Goal: Register for event/course

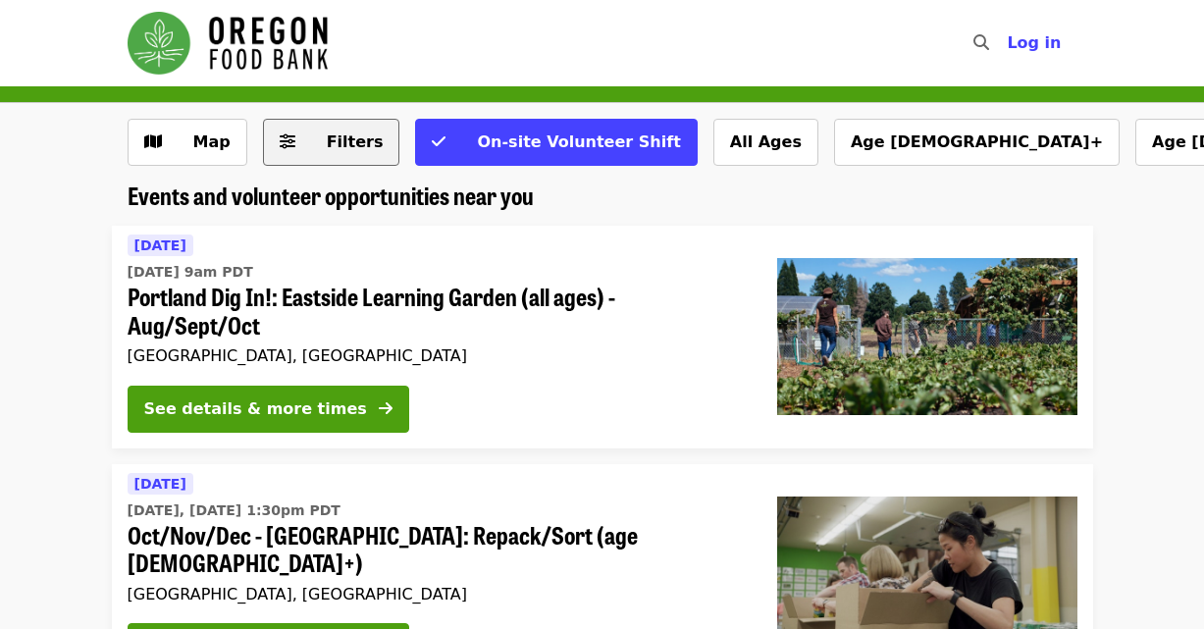
click at [316, 154] on button "Filters" at bounding box center [331, 142] width 137 height 47
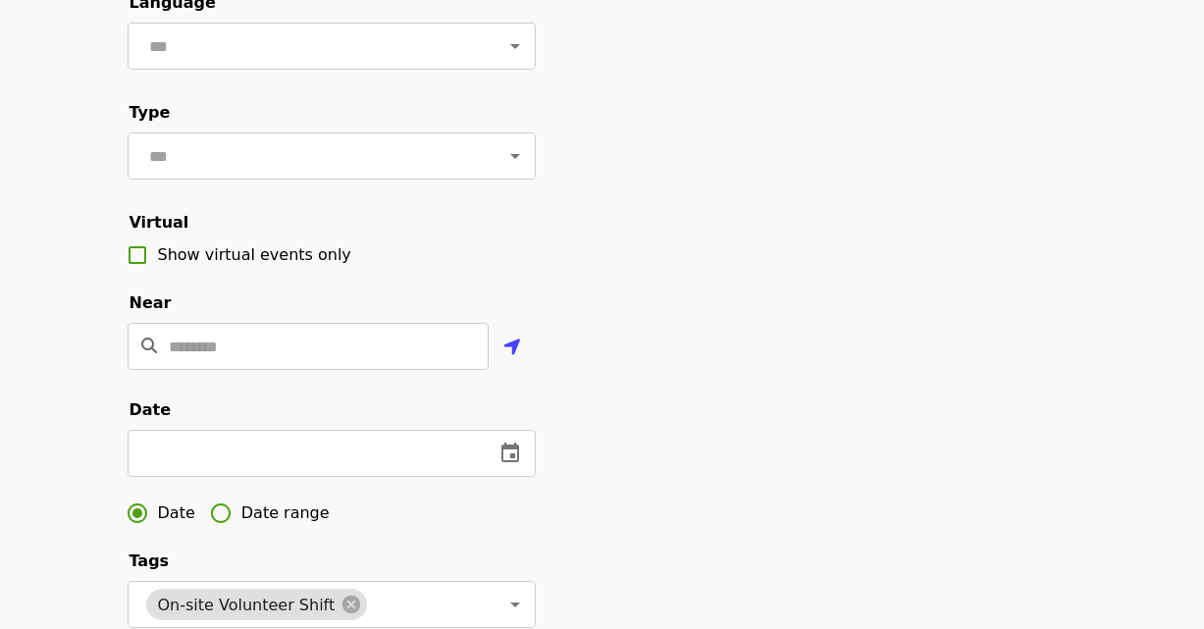
scroll to position [235, 0]
click at [297, 526] on span "Date range" at bounding box center [285, 514] width 88 height 24
click at [517, 463] on icon "change date" at bounding box center [510, 453] width 18 height 20
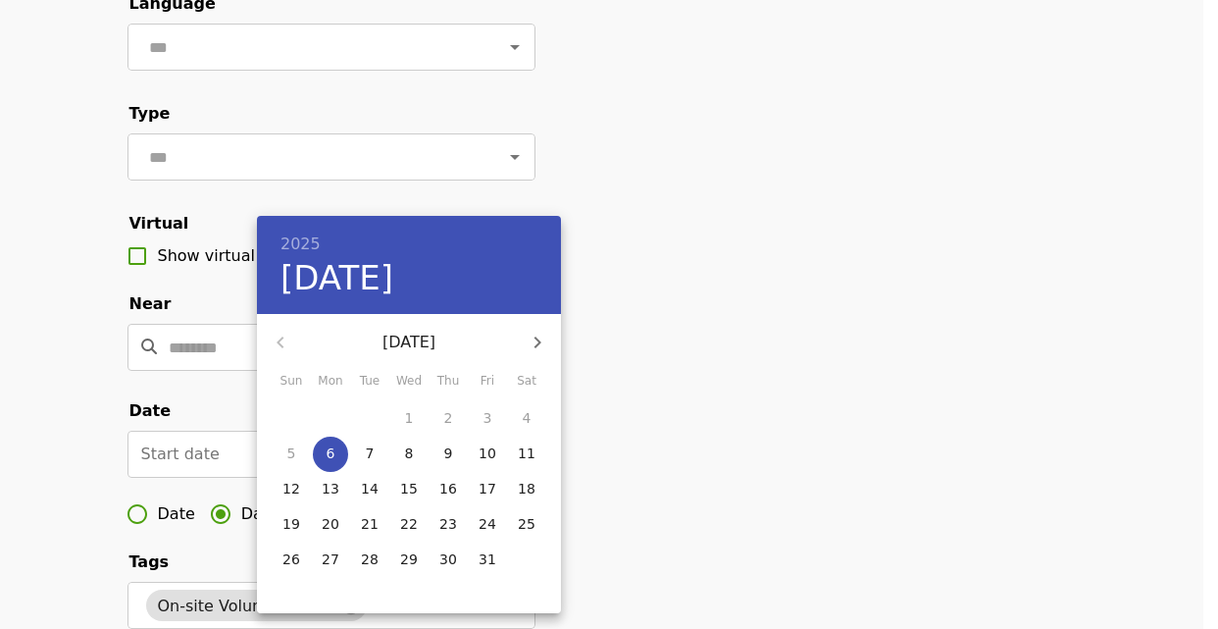
click at [550, 356] on button "button" at bounding box center [537, 342] width 47 height 47
click at [401, 561] on p "31" at bounding box center [409, 559] width 18 height 20
type input "**********"
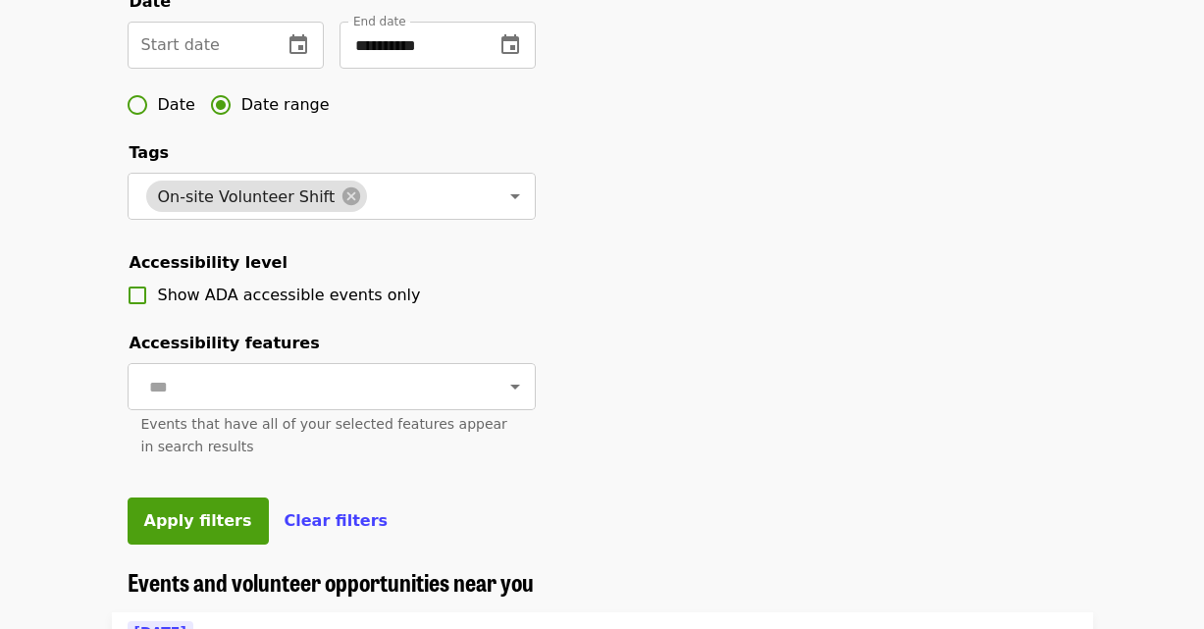
scroll to position [827, 0]
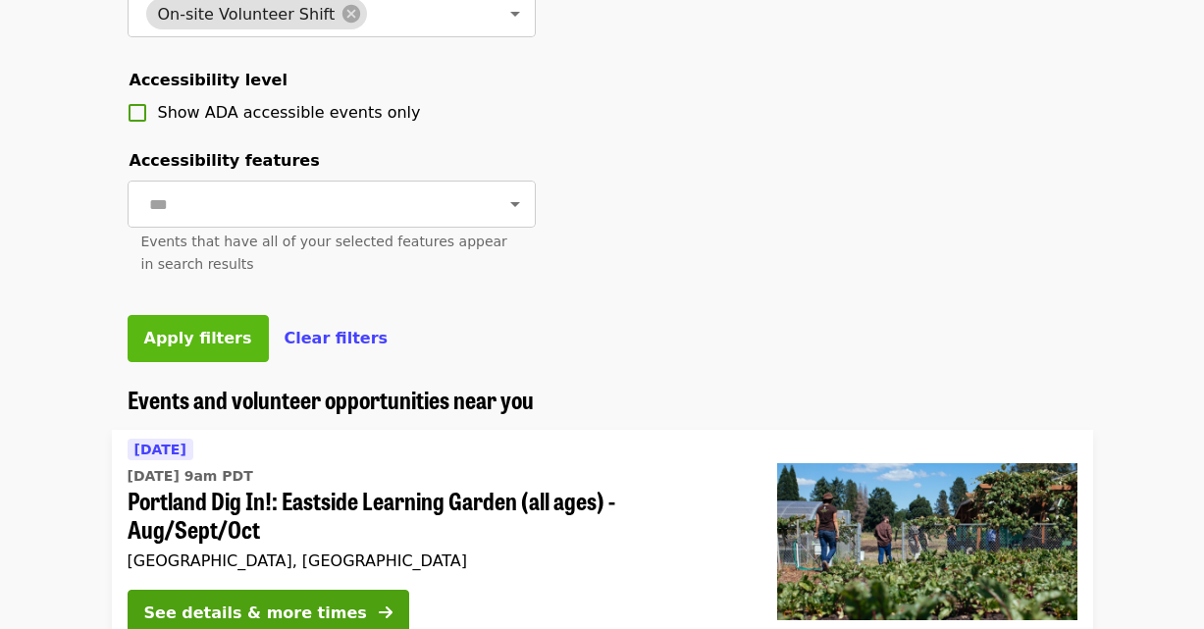
click at [219, 347] on span "Apply filters" at bounding box center [198, 338] width 108 height 19
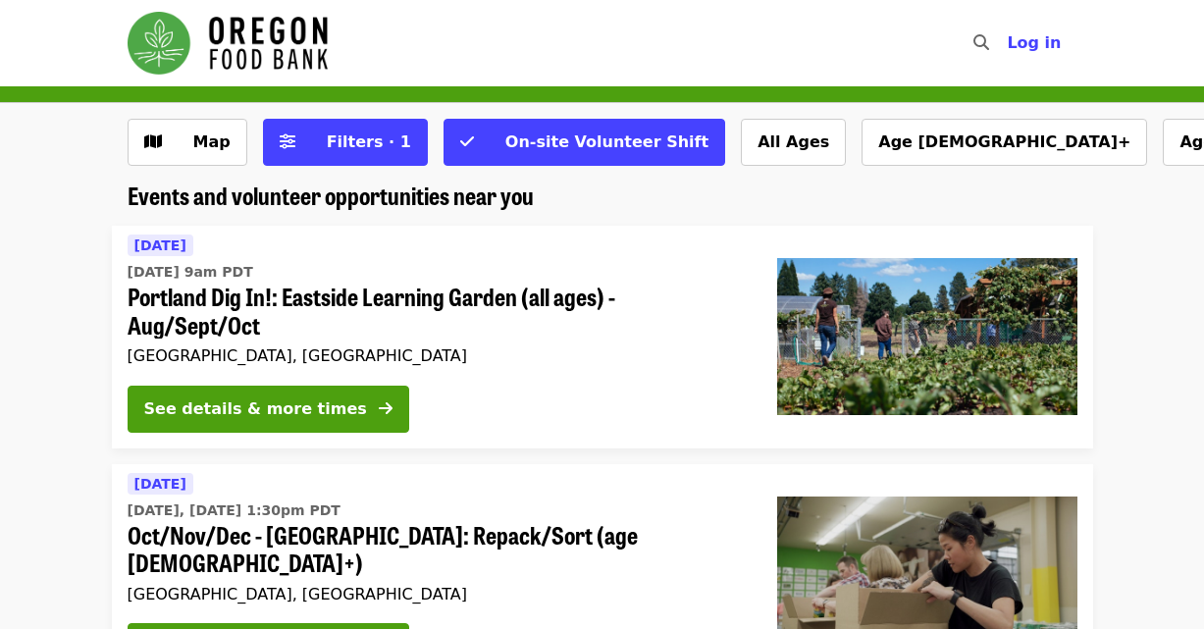
click at [274, 43] on img "Main navigation" at bounding box center [228, 43] width 200 height 63
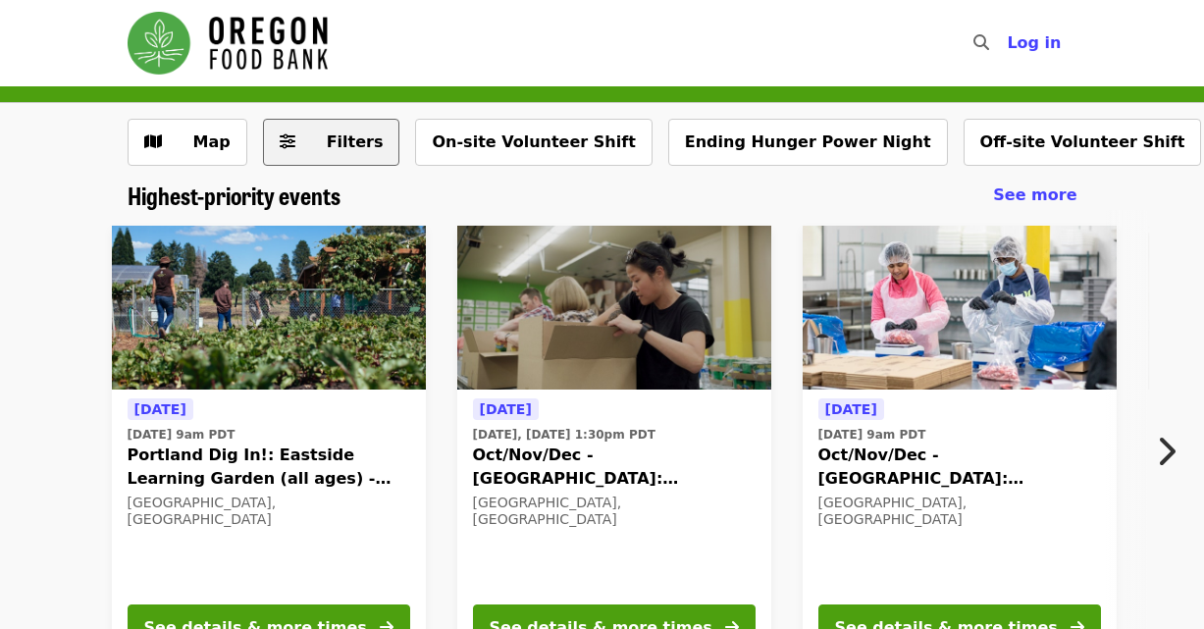
click at [366, 147] on span "Filters" at bounding box center [355, 141] width 57 height 19
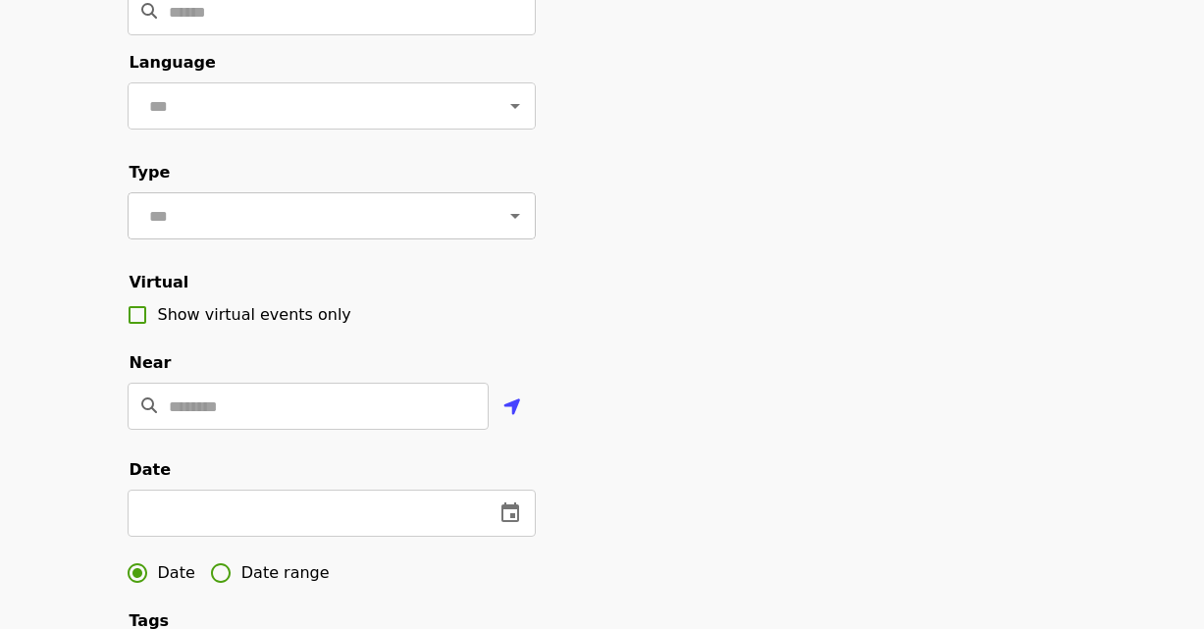
scroll to position [359, 0]
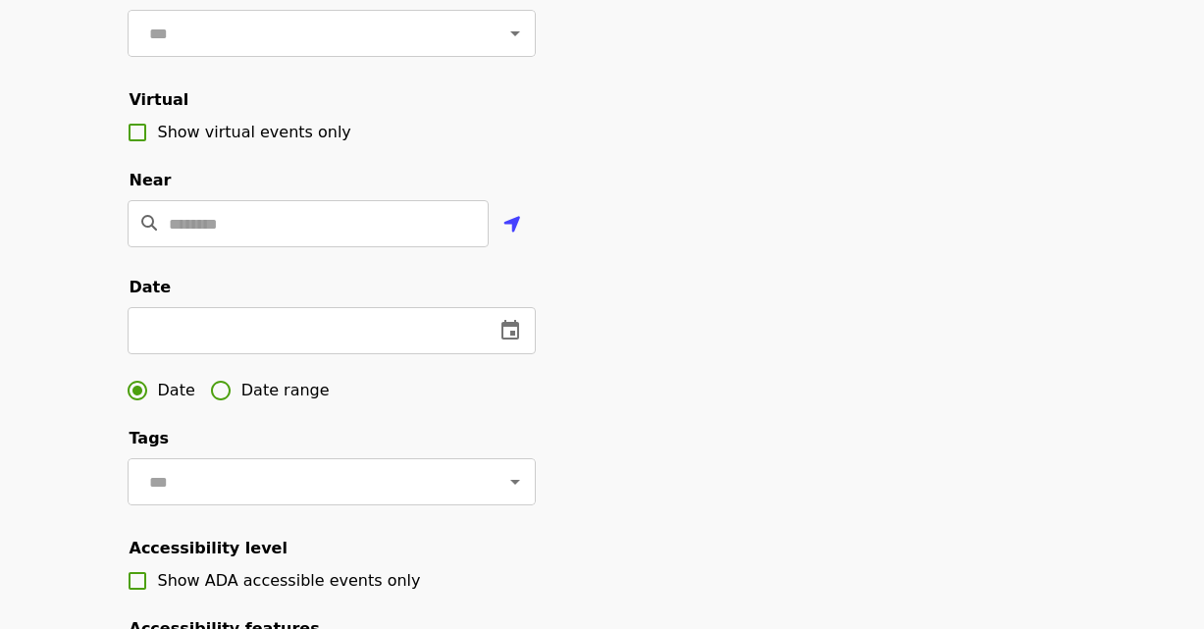
click at [256, 402] on span "Date range" at bounding box center [285, 391] width 88 height 24
click at [222, 354] on input "text" at bounding box center [197, 330] width 139 height 47
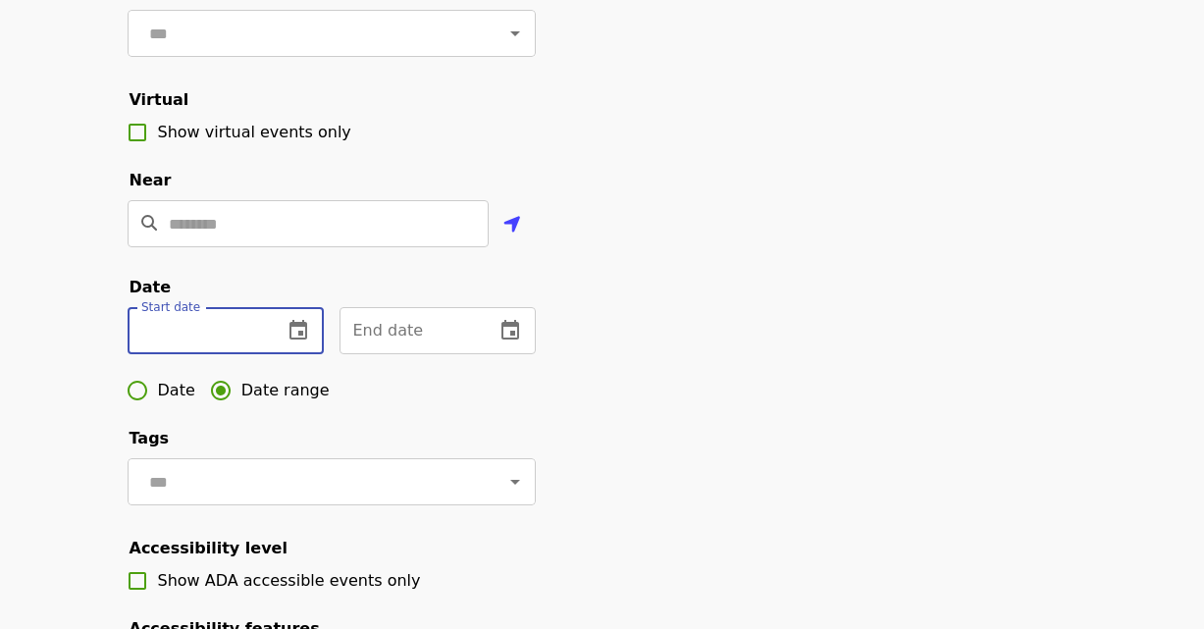
click at [289, 339] on icon "change date" at bounding box center [298, 330] width 18 height 20
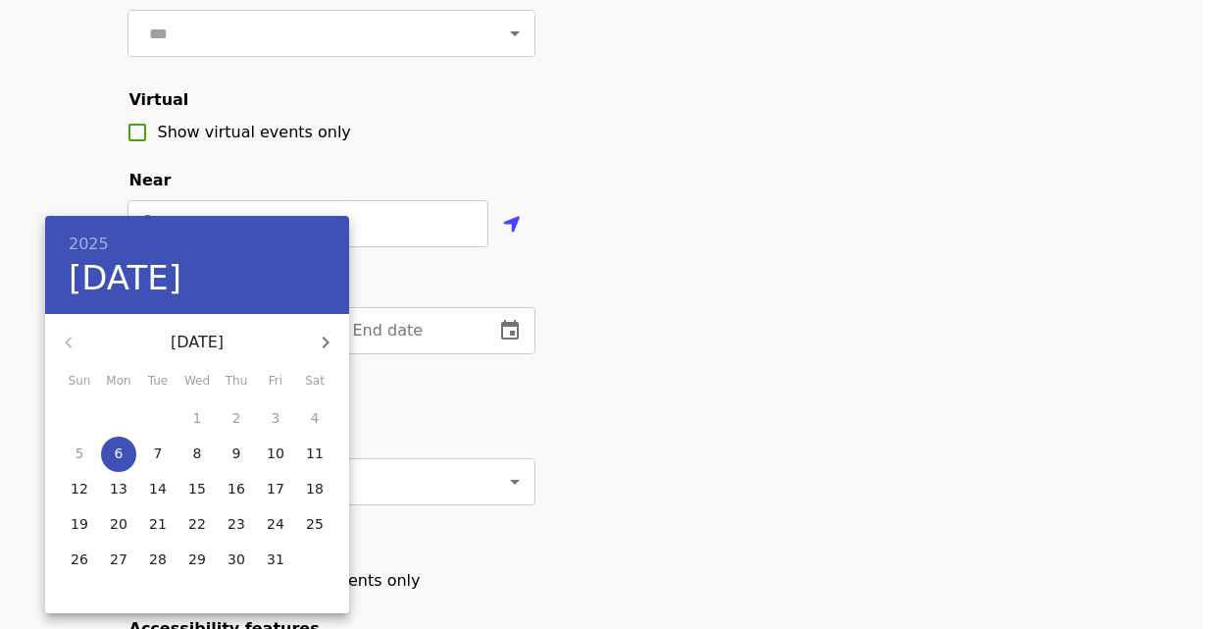
click at [322, 348] on icon "button" at bounding box center [326, 343] width 24 height 24
click at [278, 461] on p "7" at bounding box center [276, 453] width 9 height 20
type input "**********"
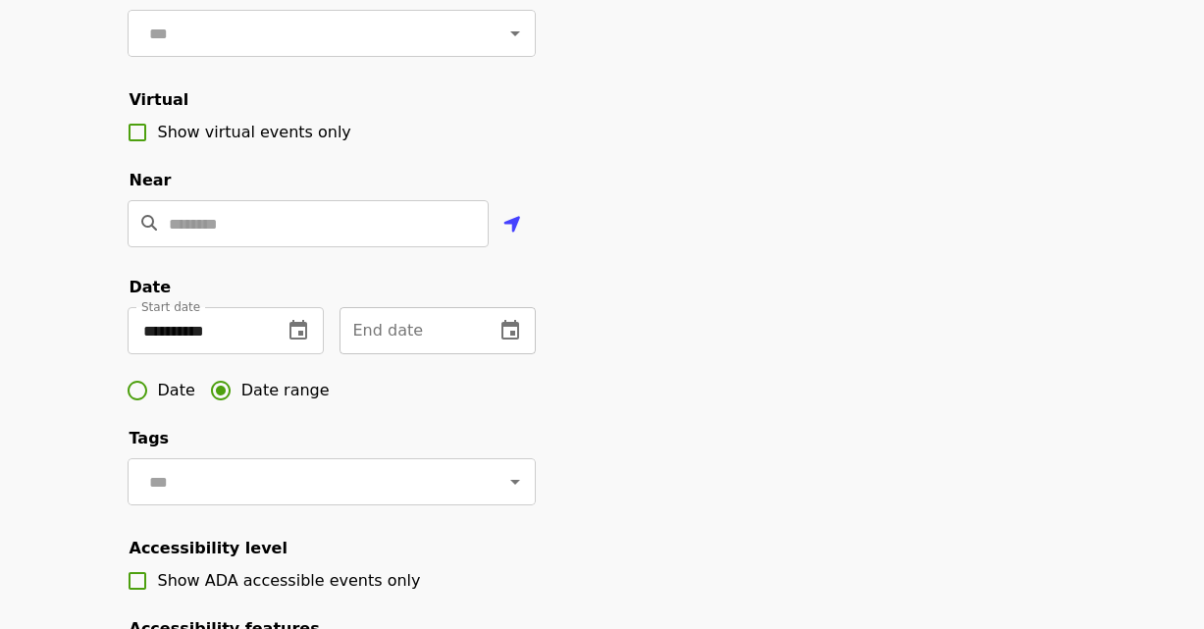
click at [507, 342] on icon "change date" at bounding box center [510, 331] width 24 height 24
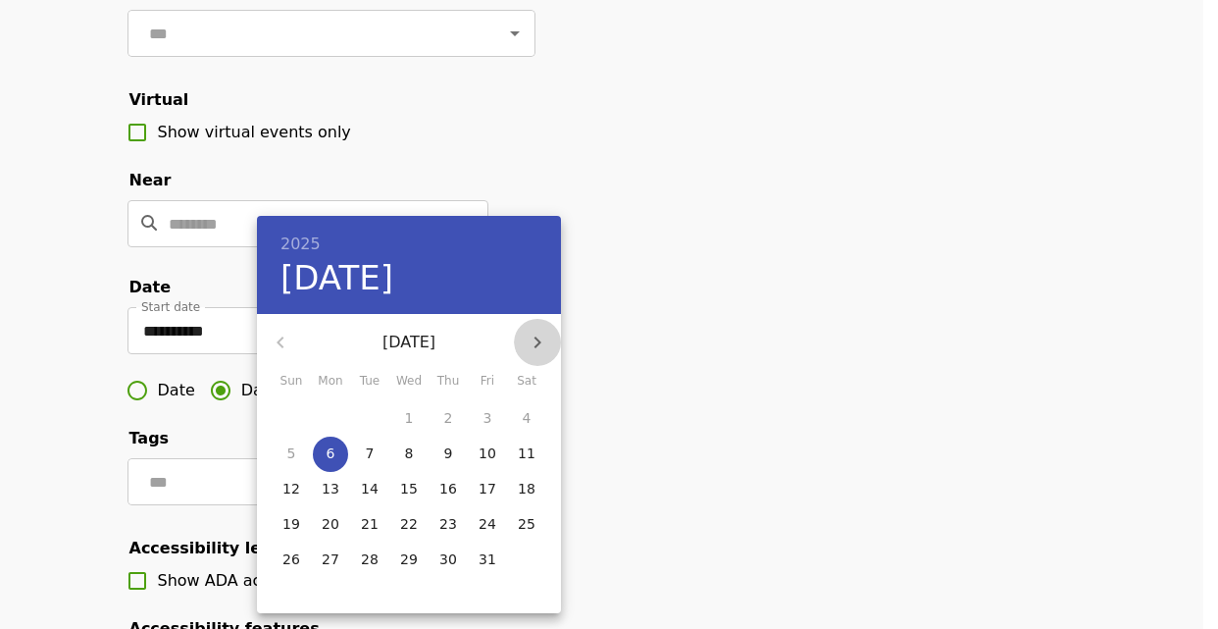
click at [542, 350] on icon "button" at bounding box center [538, 343] width 24 height 24
click at [488, 531] on p "21" at bounding box center [488, 524] width 18 height 20
type input "**********"
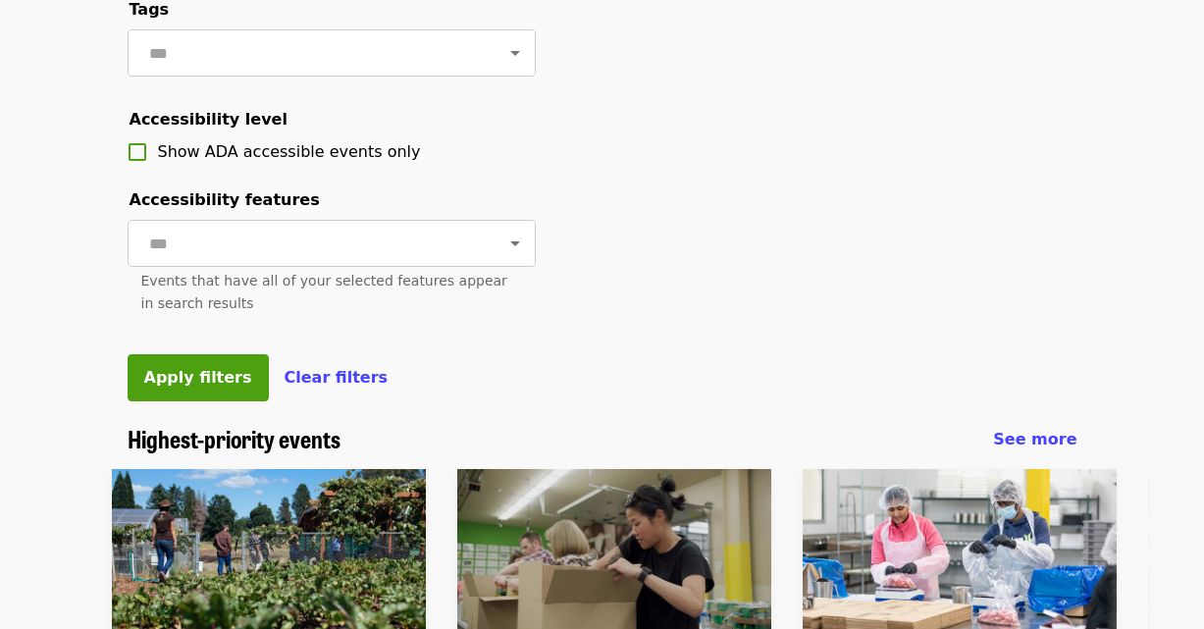
scroll to position [836, 0]
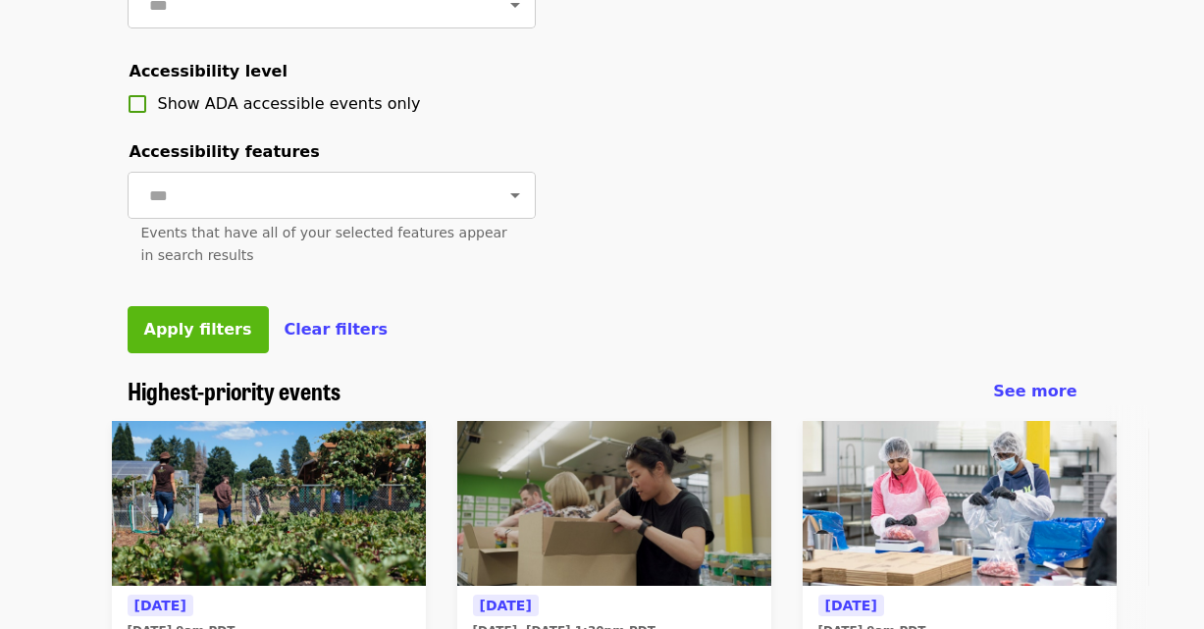
click at [213, 338] on span "Apply filters" at bounding box center [198, 329] width 108 height 19
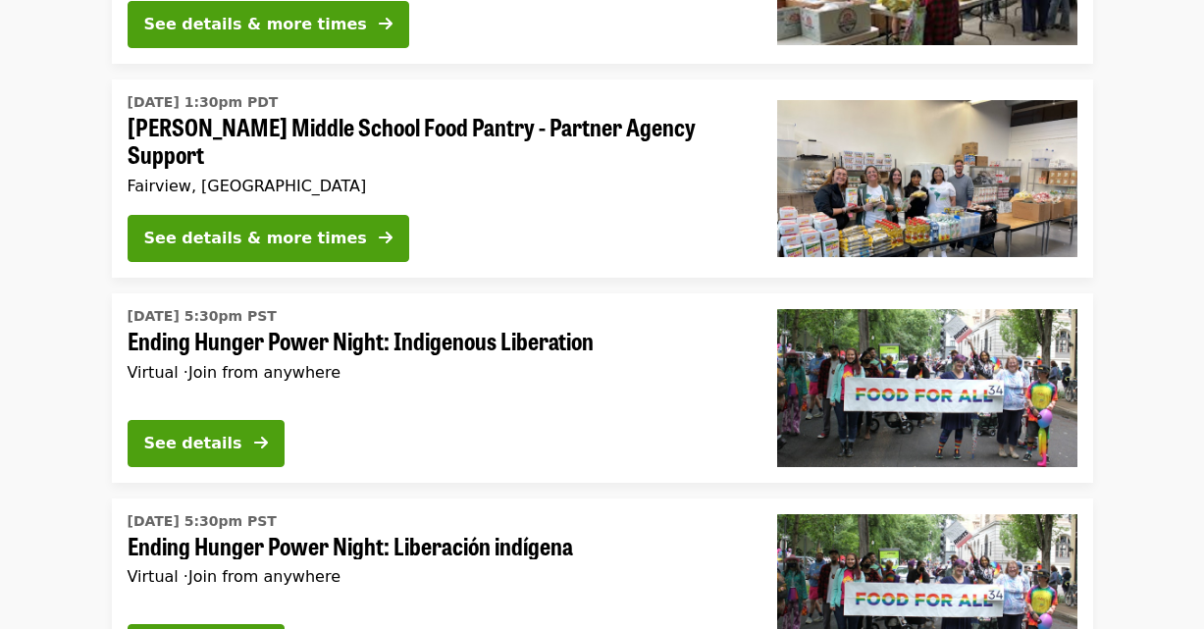
scroll to position [2130, 0]
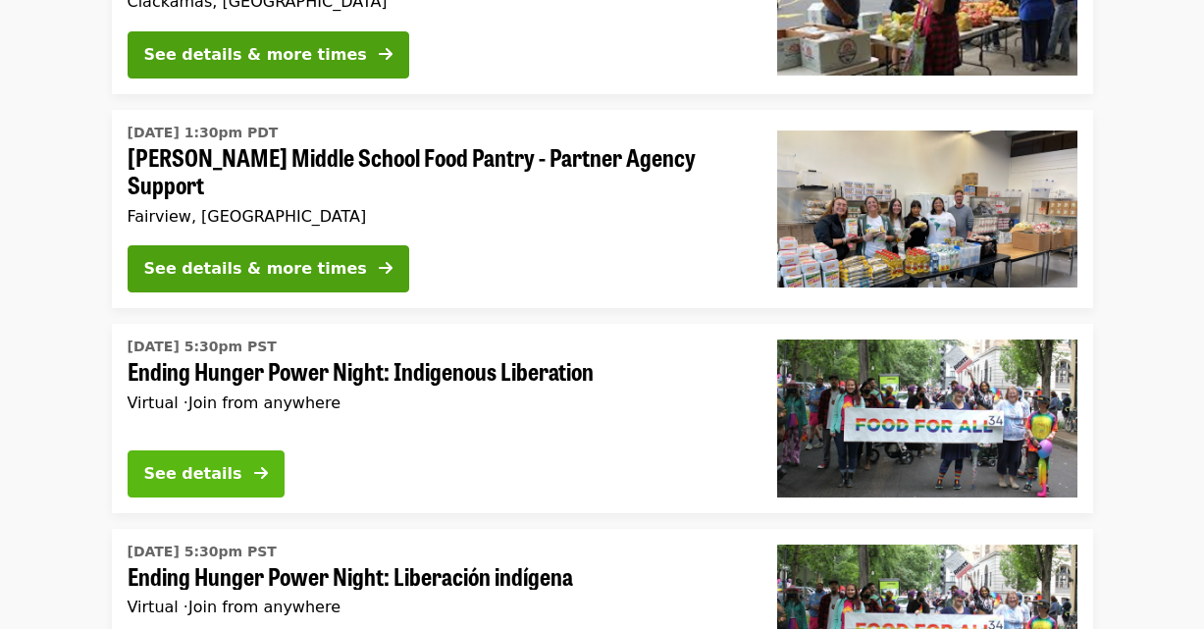
click at [215, 462] on div "See details" at bounding box center [193, 474] width 98 height 24
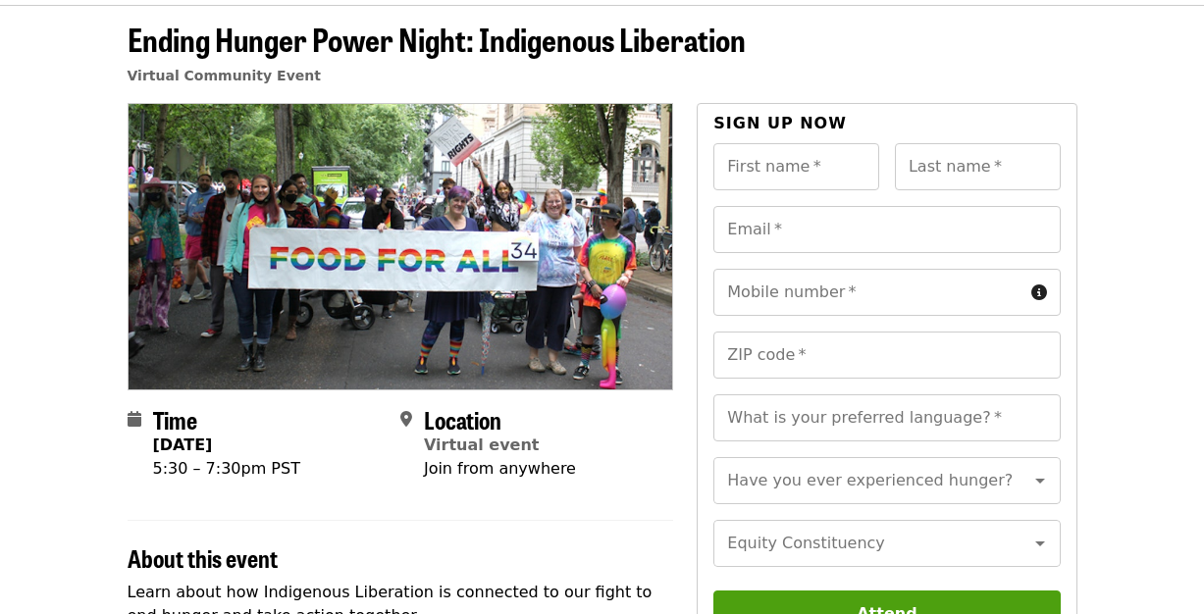
scroll to position [63, 0]
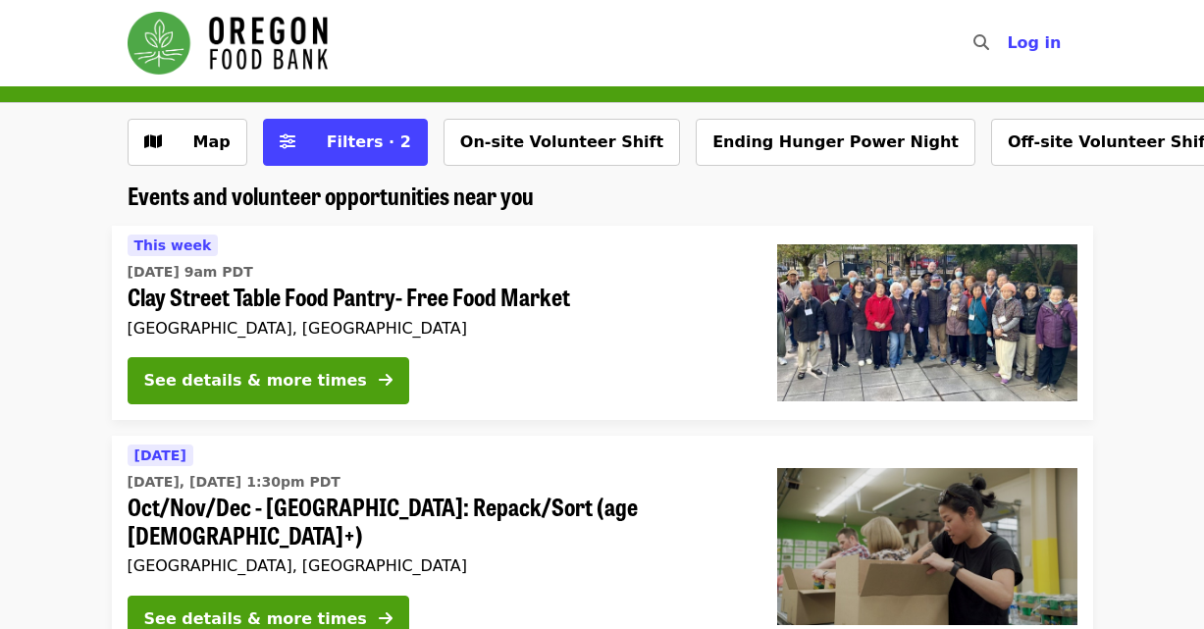
click at [296, 47] on img "Main navigation" at bounding box center [228, 43] width 200 height 63
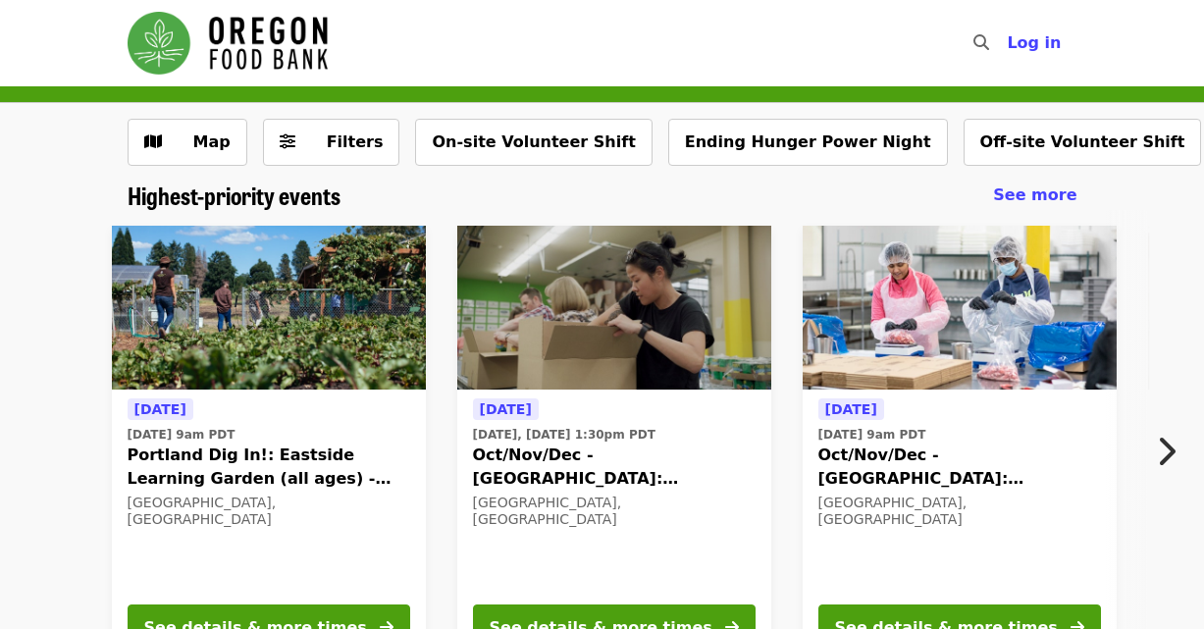
click at [177, 48] on img "Main navigation" at bounding box center [228, 43] width 200 height 63
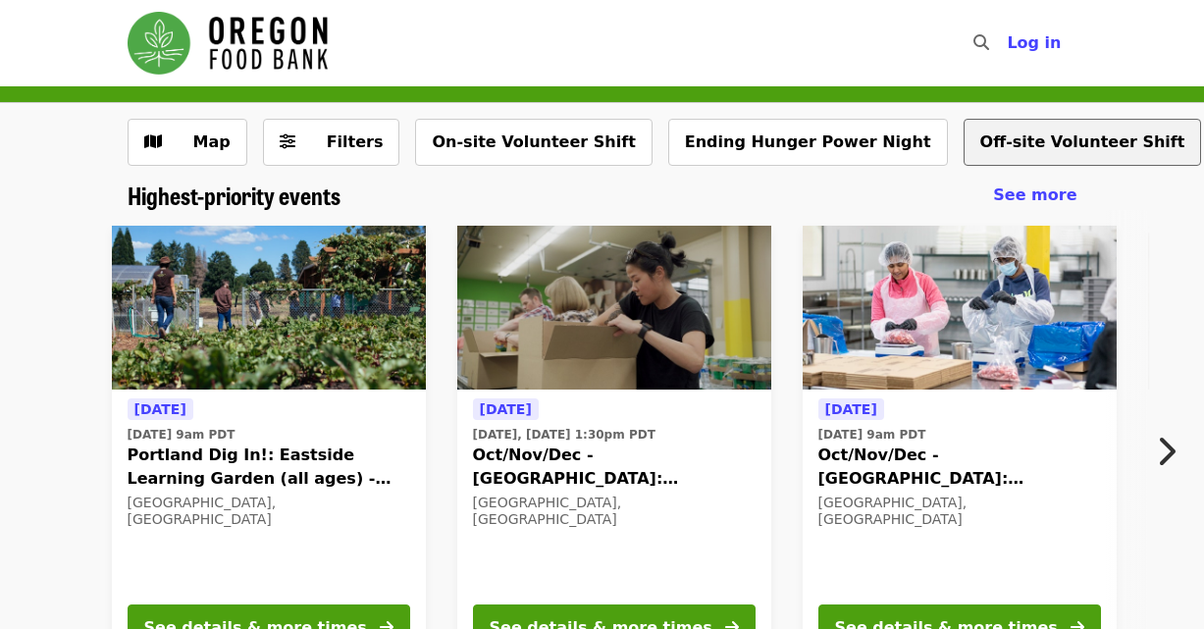
click at [976, 151] on button "Off-site Volunteer Shift" at bounding box center [1082, 142] width 238 height 47
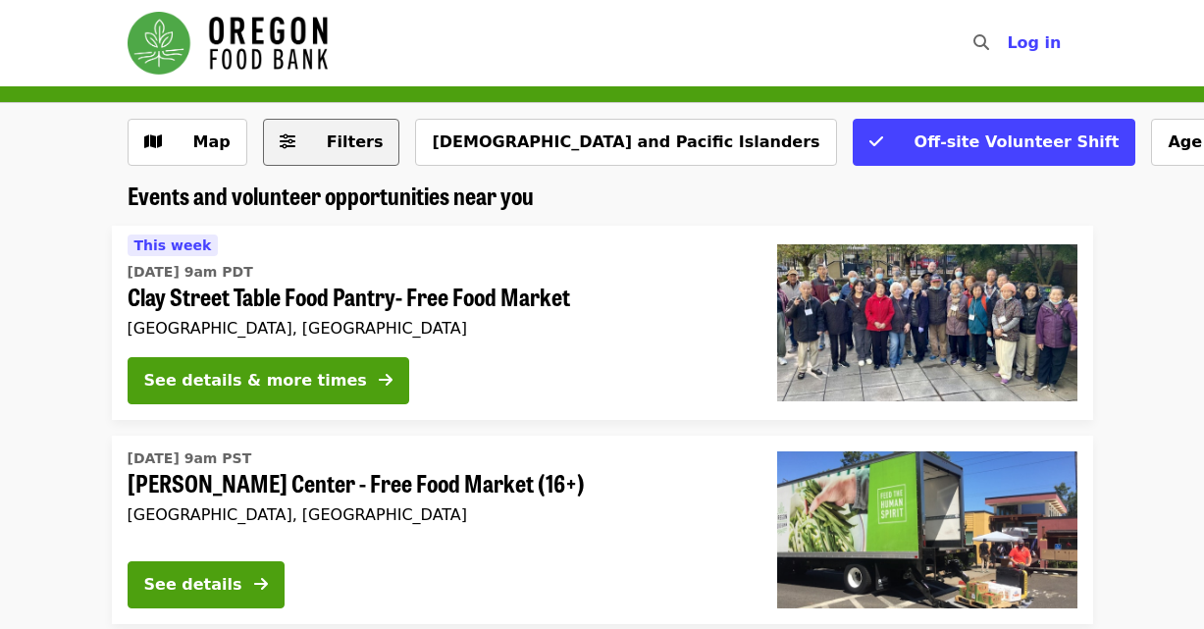
click at [347, 141] on span "Filters" at bounding box center [355, 141] width 57 height 19
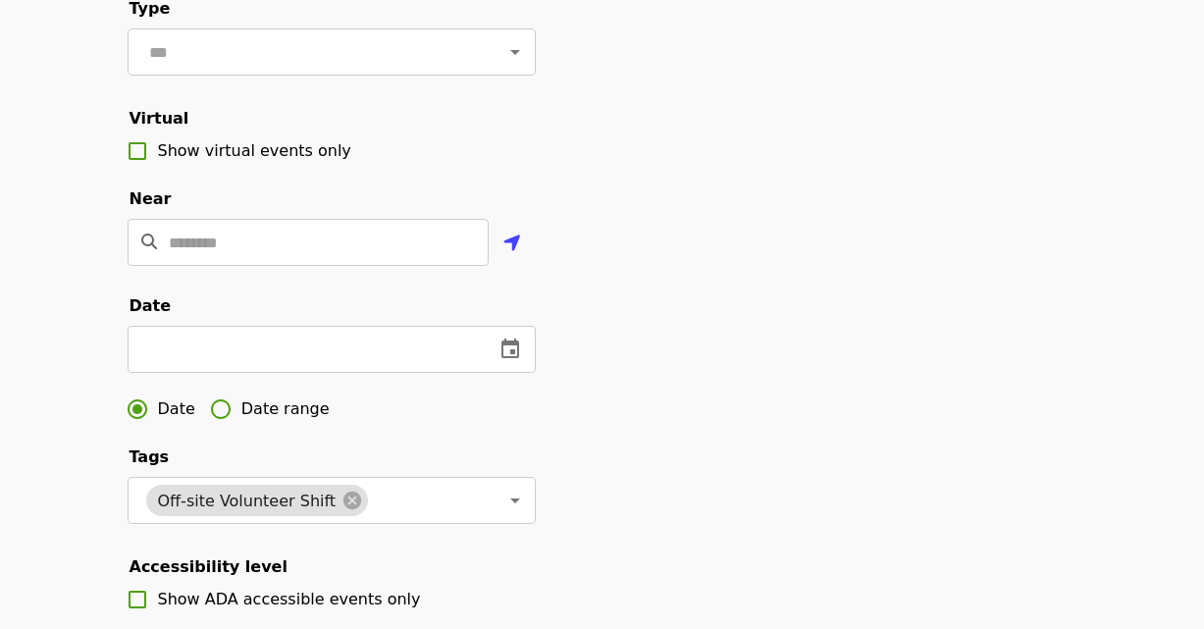
scroll to position [482, 0]
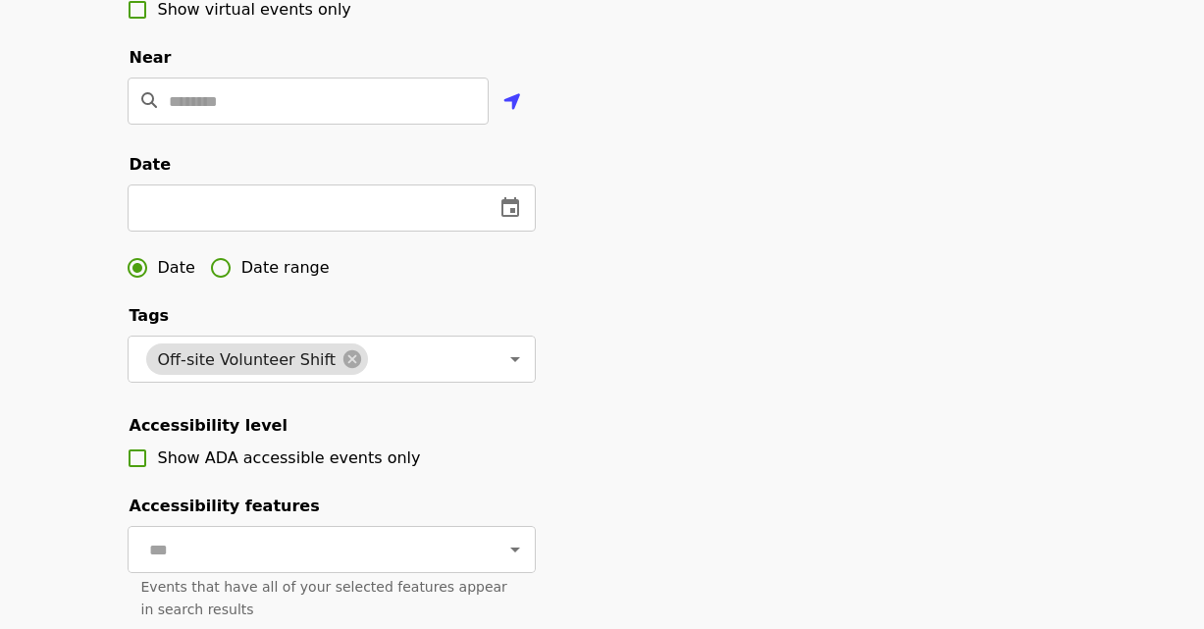
click at [284, 280] on span "Date range" at bounding box center [285, 268] width 88 height 24
click at [253, 232] on input "text" at bounding box center [197, 207] width 139 height 47
click at [307, 220] on icon "change date" at bounding box center [298, 208] width 24 height 24
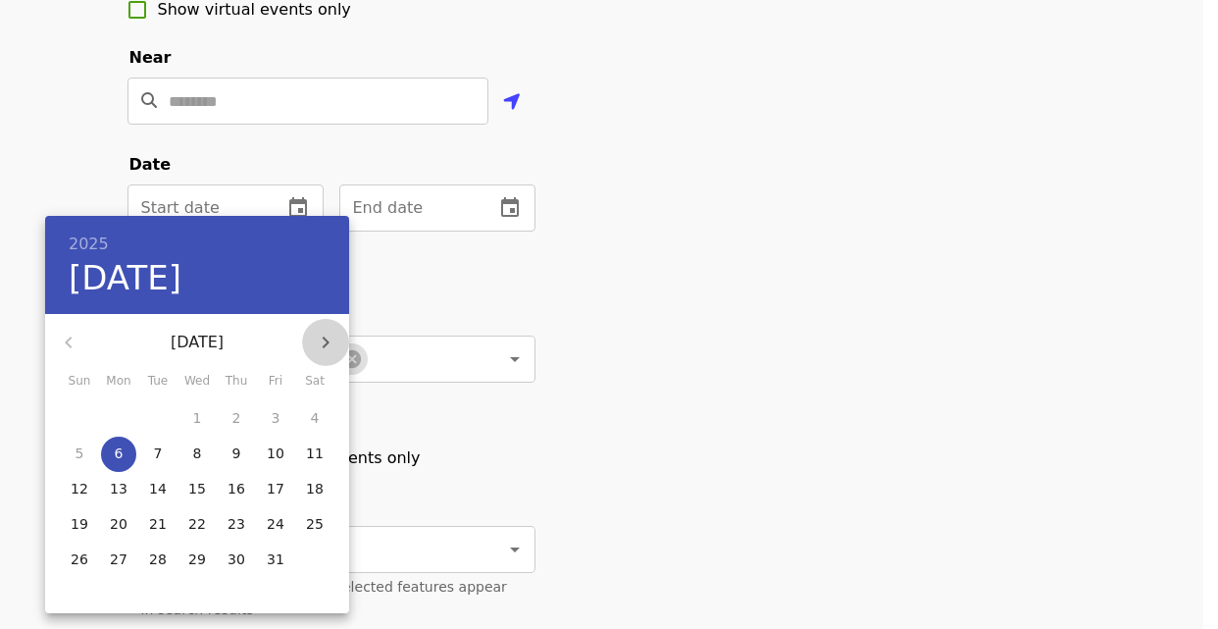
click at [335, 346] on icon "button" at bounding box center [326, 343] width 24 height 24
click at [276, 450] on p "7" at bounding box center [276, 453] width 9 height 20
type input "**********"
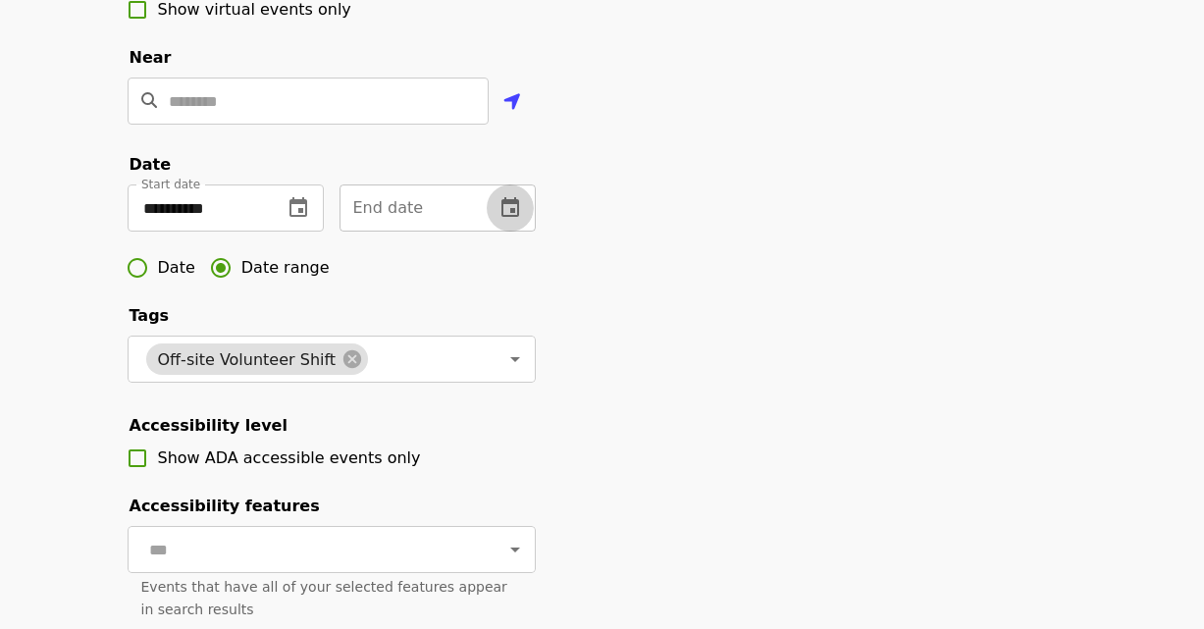
click at [511, 220] on icon "change date" at bounding box center [510, 208] width 24 height 24
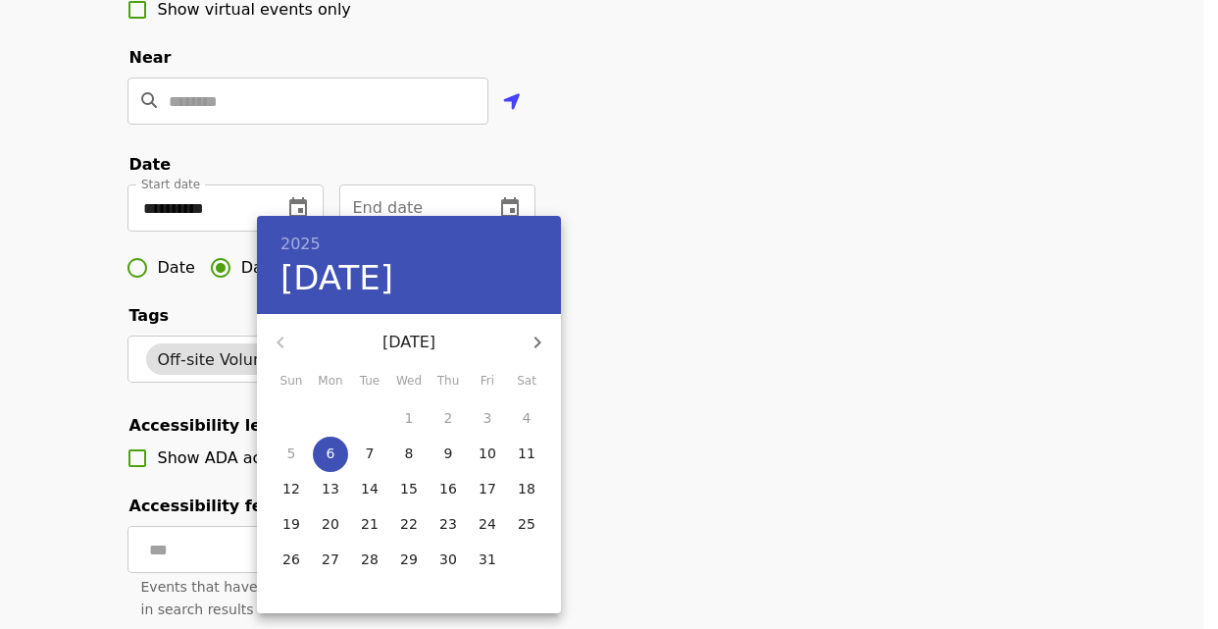
click at [546, 350] on icon "button" at bounding box center [538, 343] width 24 height 24
click at [491, 516] on p "21" at bounding box center [488, 524] width 18 height 20
type input "**********"
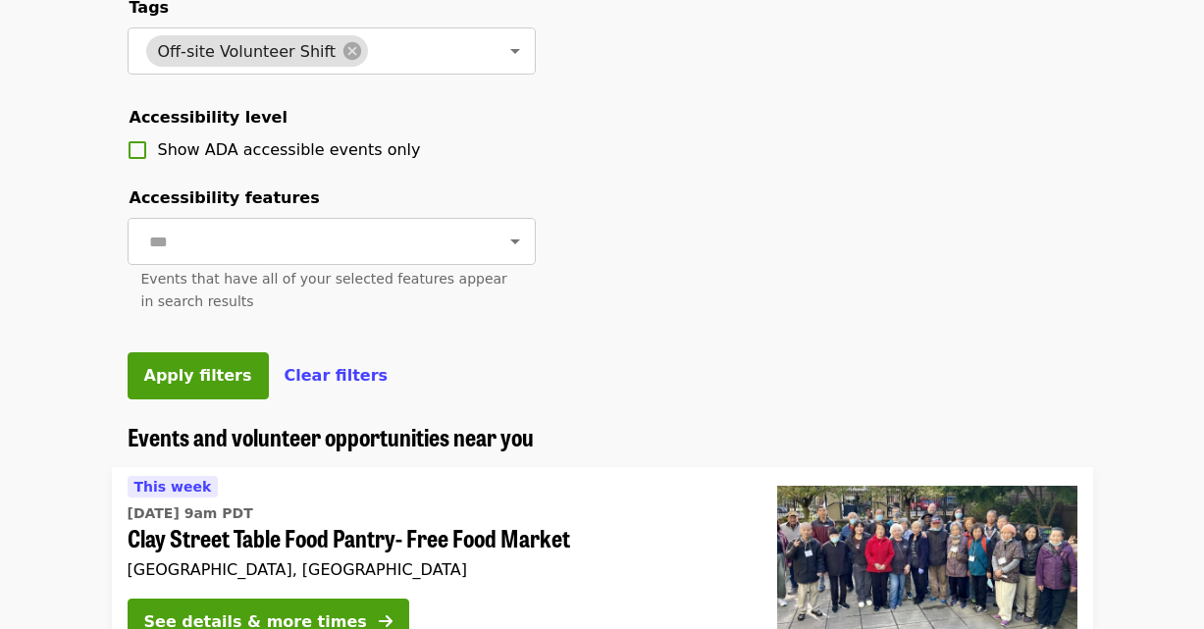
scroll to position [960, 0]
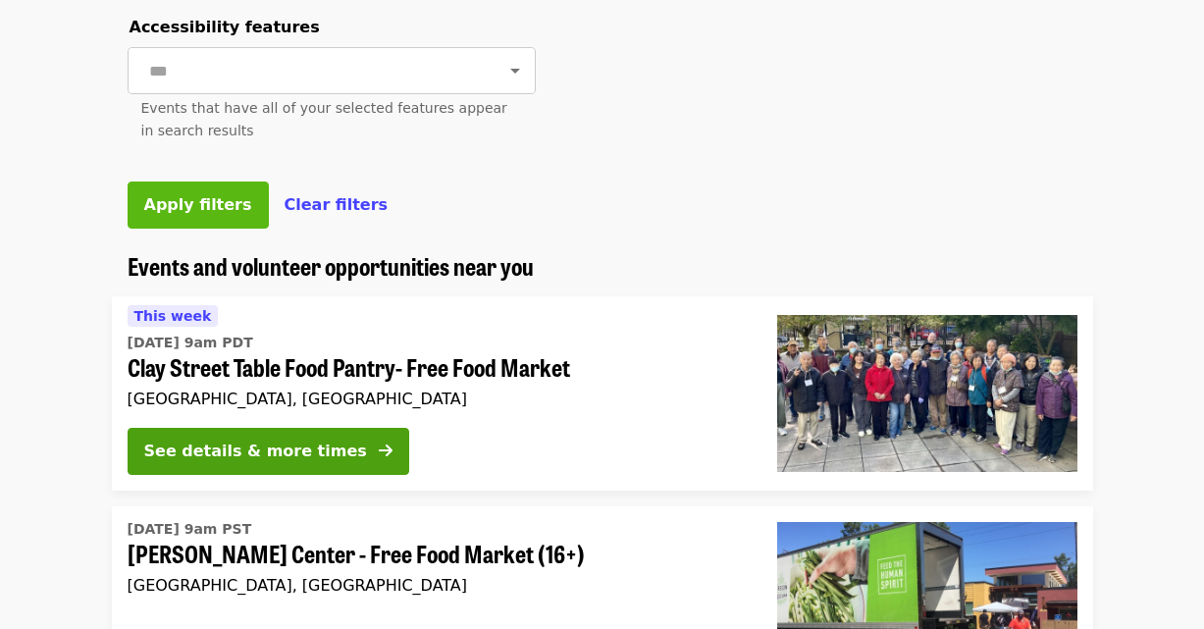
click at [230, 229] on button "Apply filters" at bounding box center [198, 204] width 141 height 47
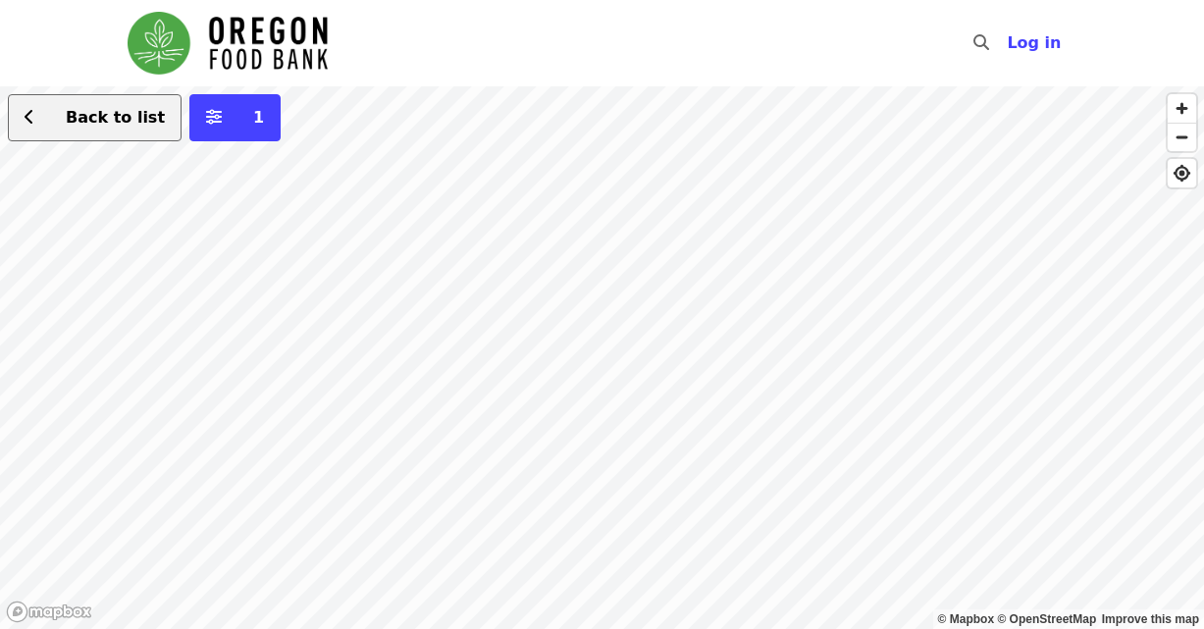
click at [90, 122] on span "Back to list" at bounding box center [115, 117] width 99 height 19
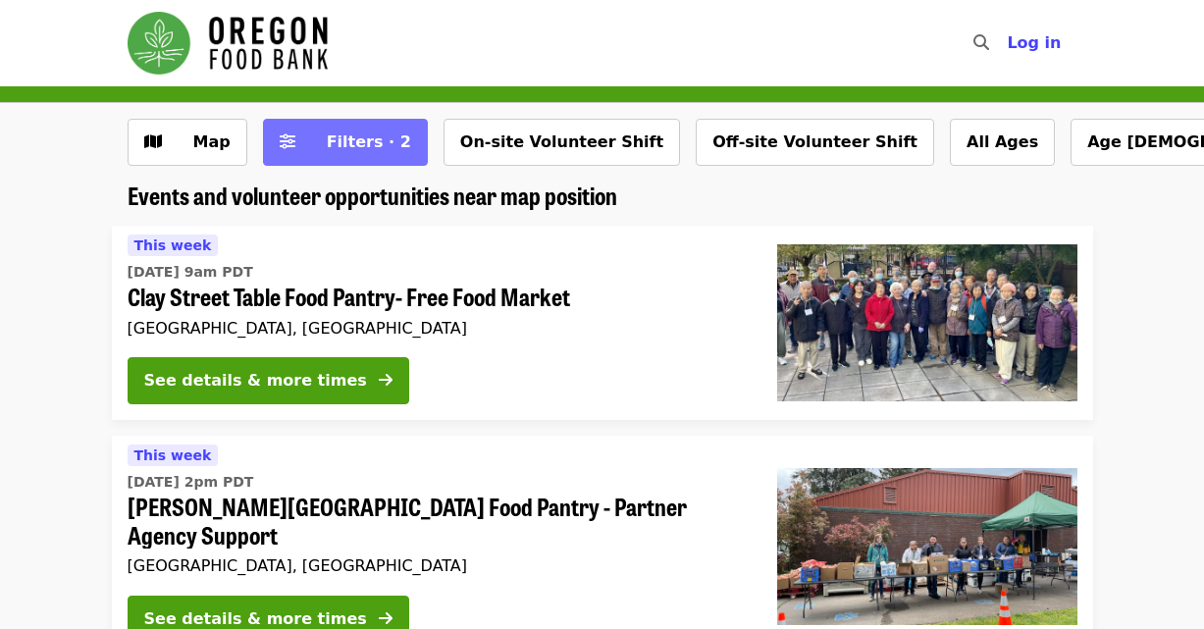
click at [365, 163] on button "Filters · 2" at bounding box center [345, 142] width 165 height 47
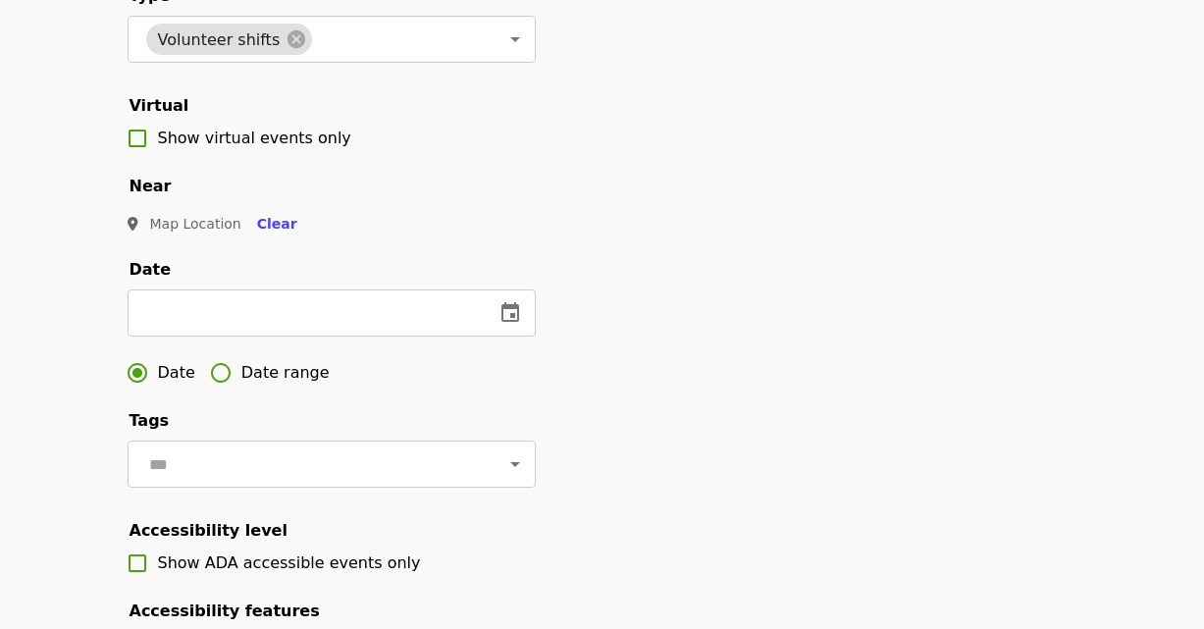
scroll to position [403, 0]
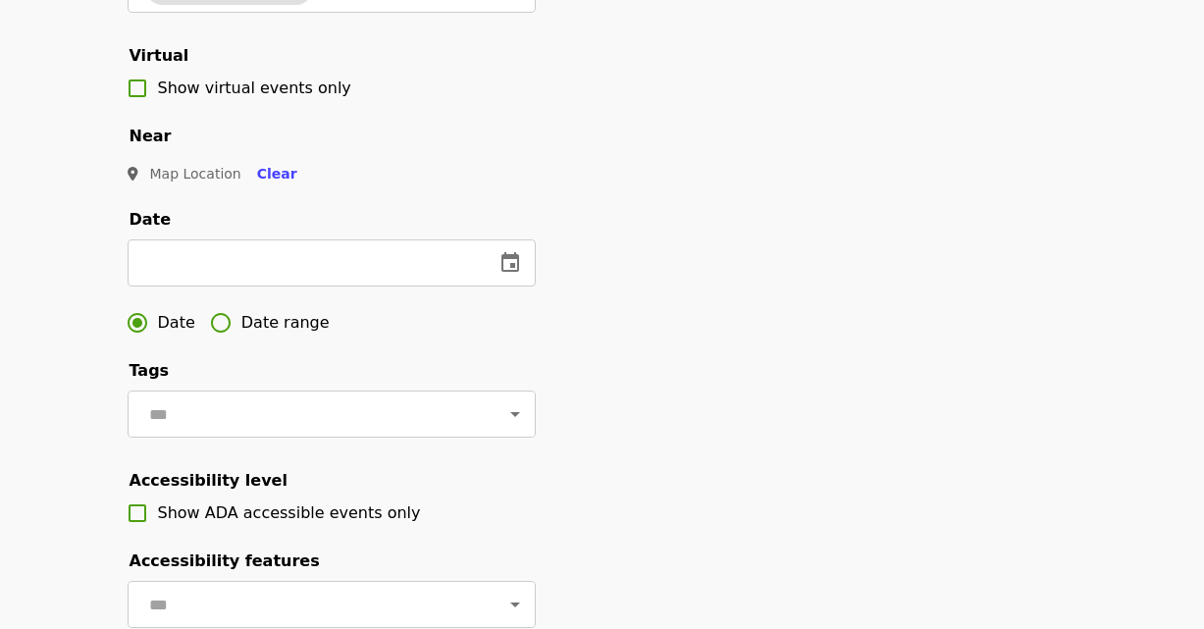
click at [246, 335] on span "Date range" at bounding box center [285, 323] width 88 height 24
click at [270, 285] on div "Start date" at bounding box center [226, 262] width 196 height 47
click at [291, 275] on icon "change date" at bounding box center [298, 263] width 24 height 24
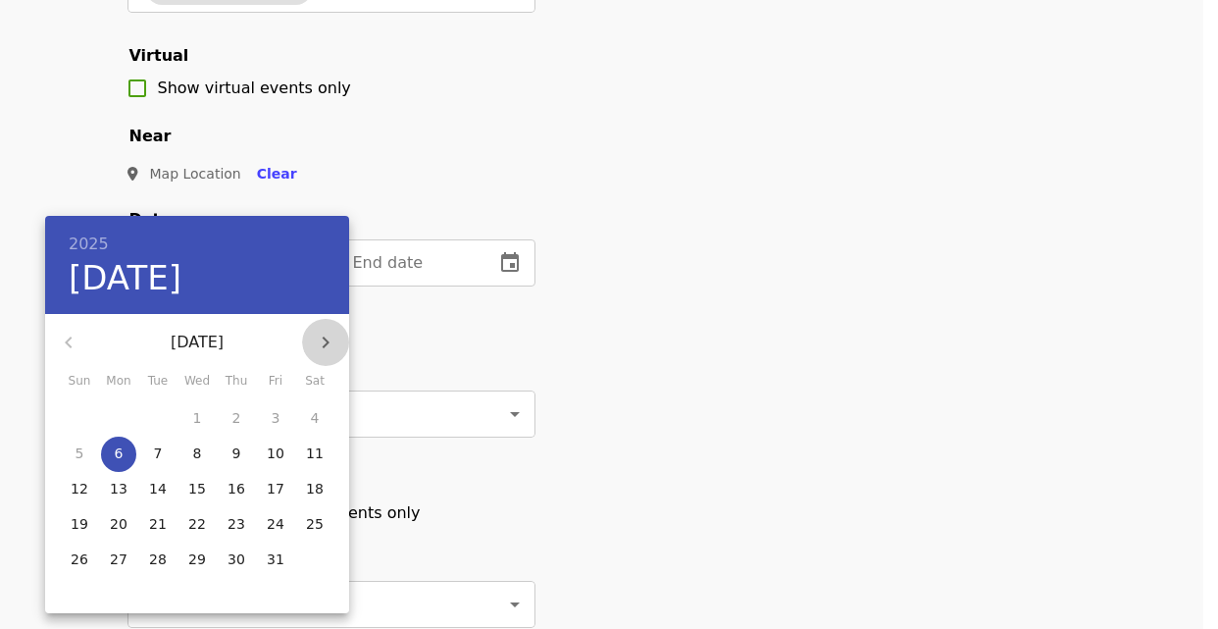
click at [332, 360] on button "button" at bounding box center [325, 342] width 47 height 47
click at [302, 411] on span "1" at bounding box center [314, 418] width 35 height 20
type input "**********"
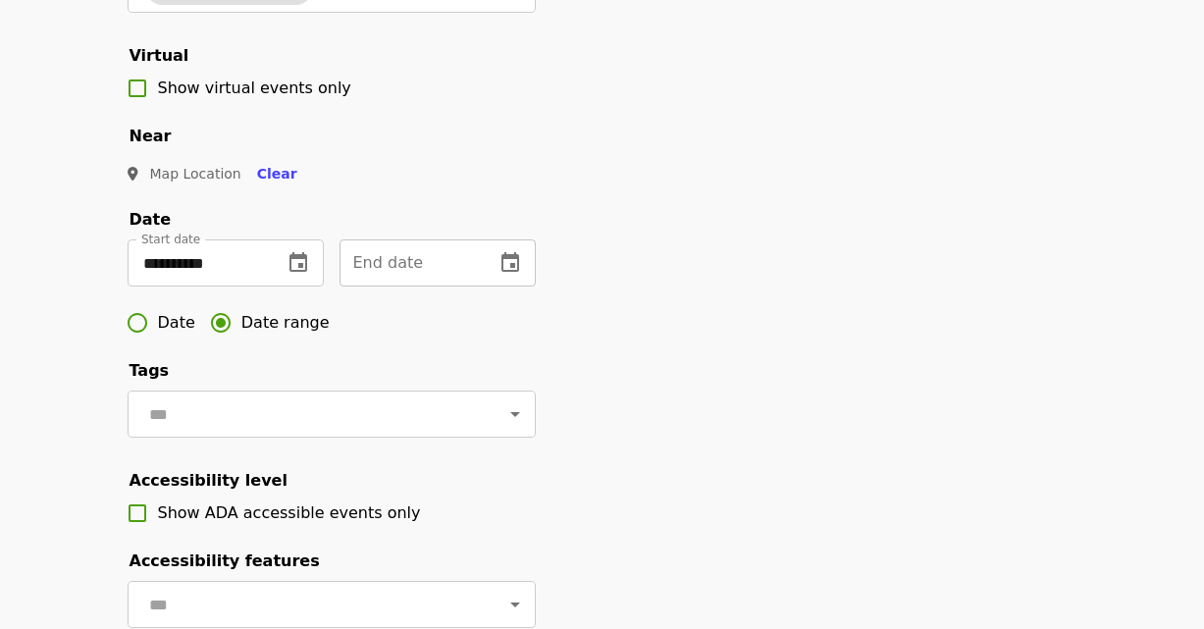
click at [501, 272] on icon "change date" at bounding box center [510, 262] width 18 height 20
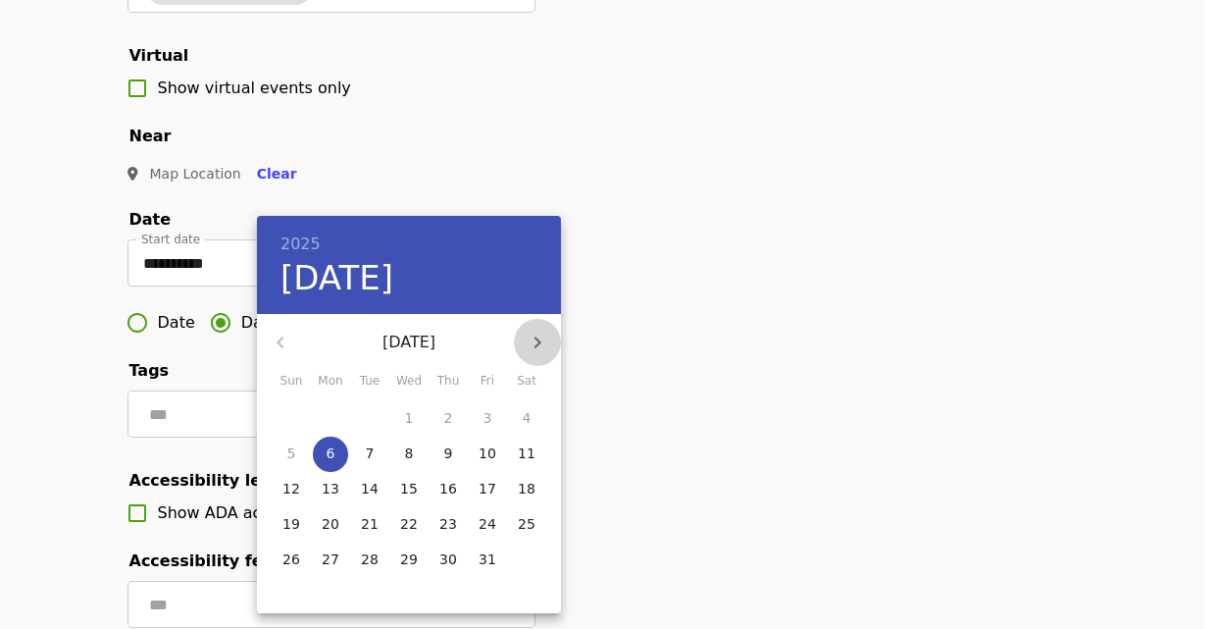
click at [533, 356] on button "button" at bounding box center [537, 342] width 47 height 47
click at [291, 593] on p "30" at bounding box center [292, 595] width 18 height 20
type input "**********"
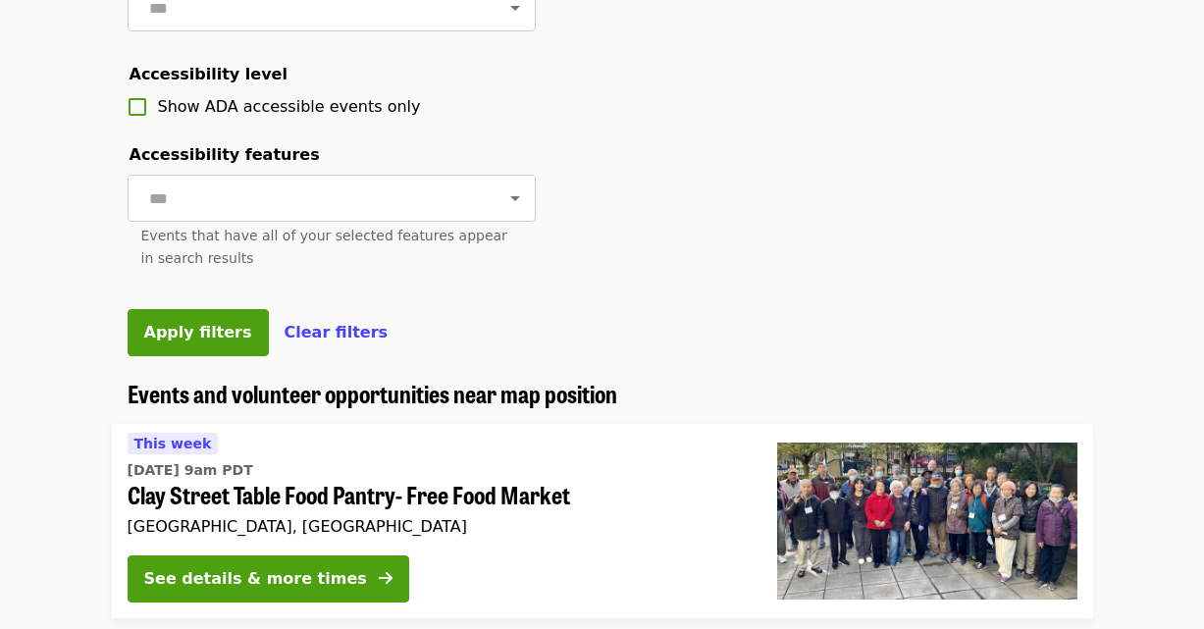
scroll to position [930, 0]
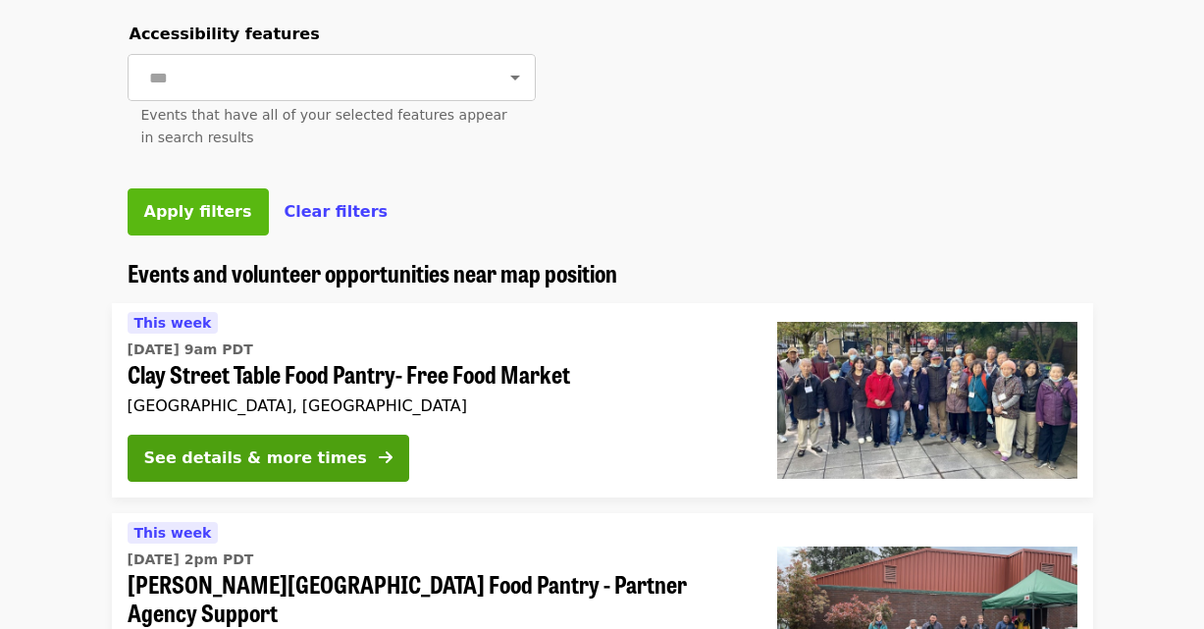
click at [217, 235] on button "Apply filters" at bounding box center [198, 211] width 141 height 47
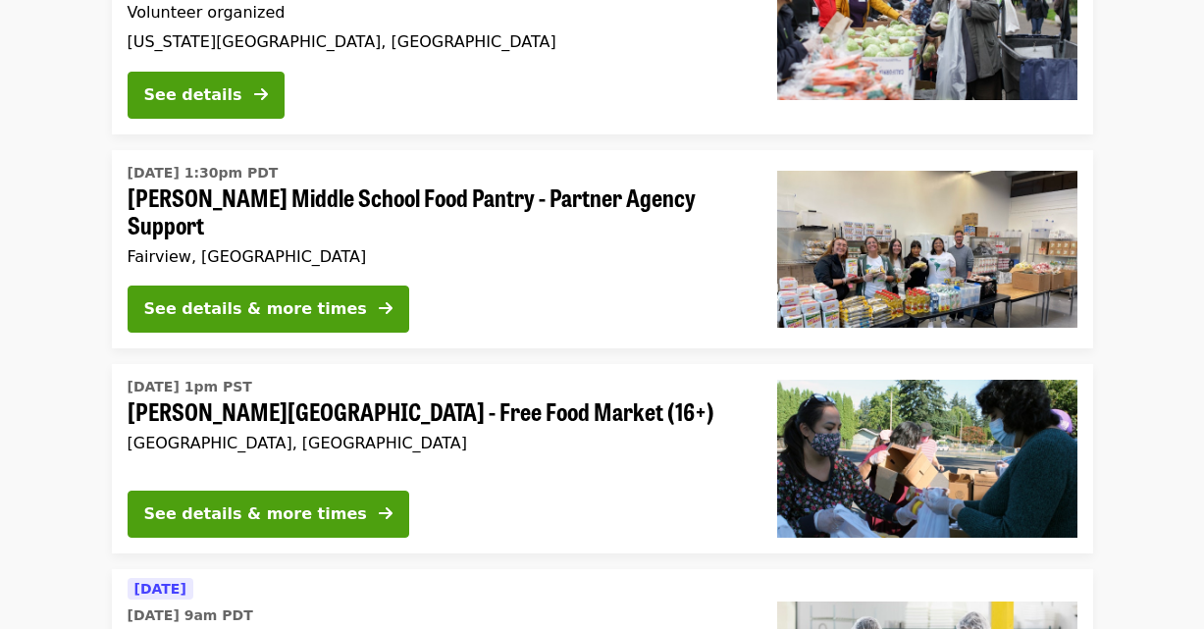
scroll to position [2394, 0]
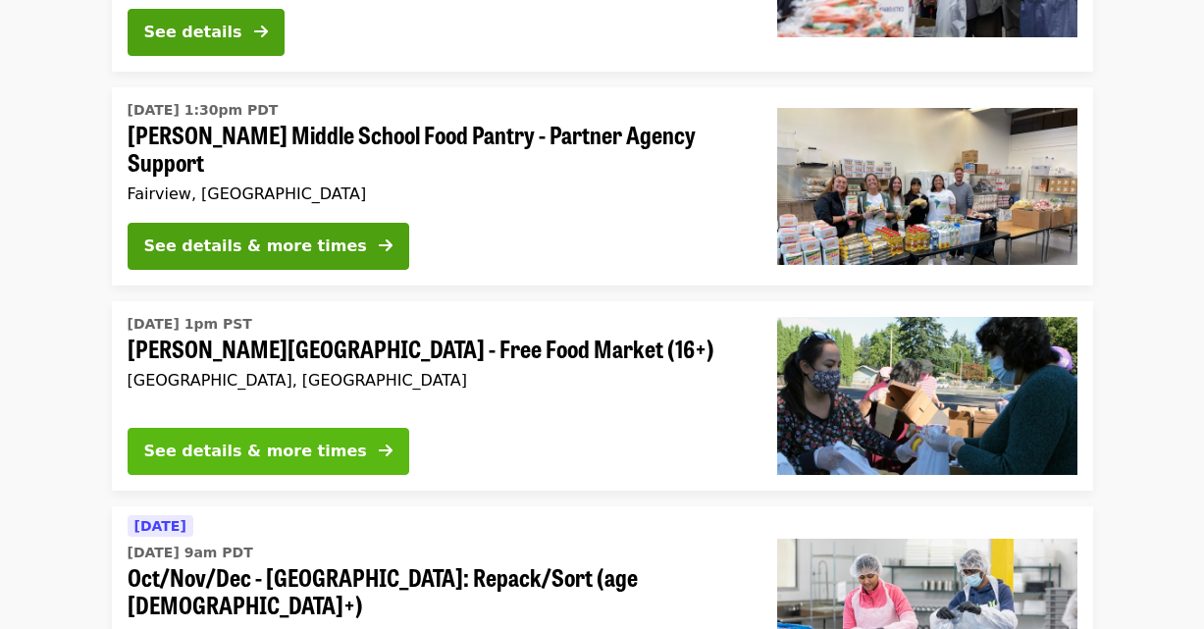
click at [192, 439] on div "See details & more times" at bounding box center [255, 451] width 223 height 24
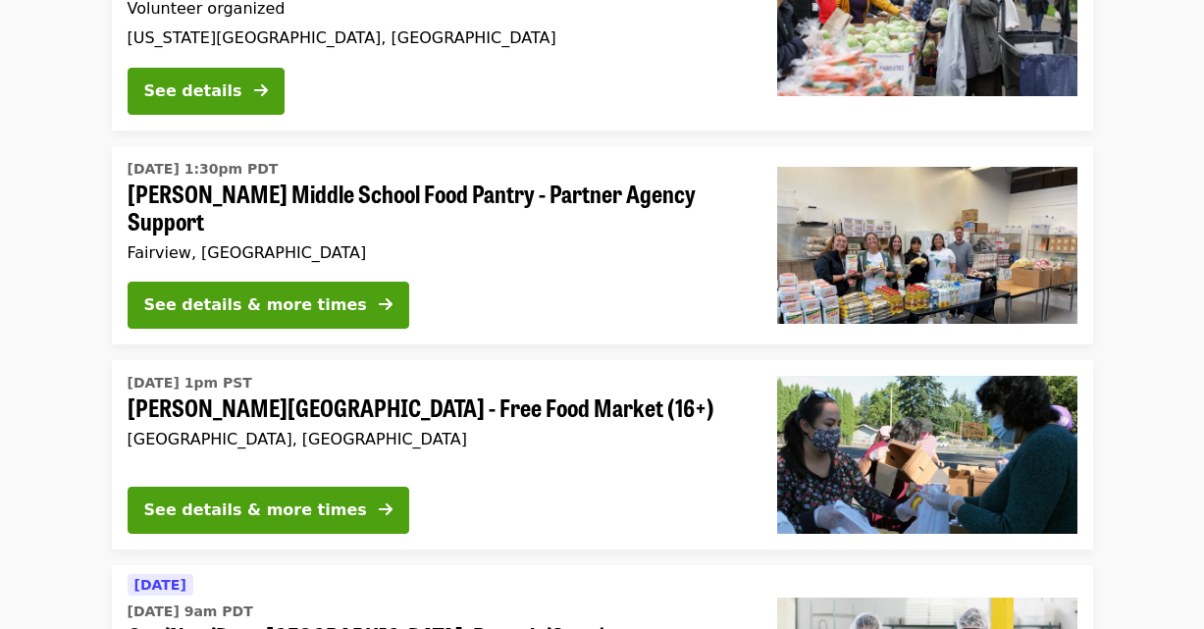
scroll to position [2185, 0]
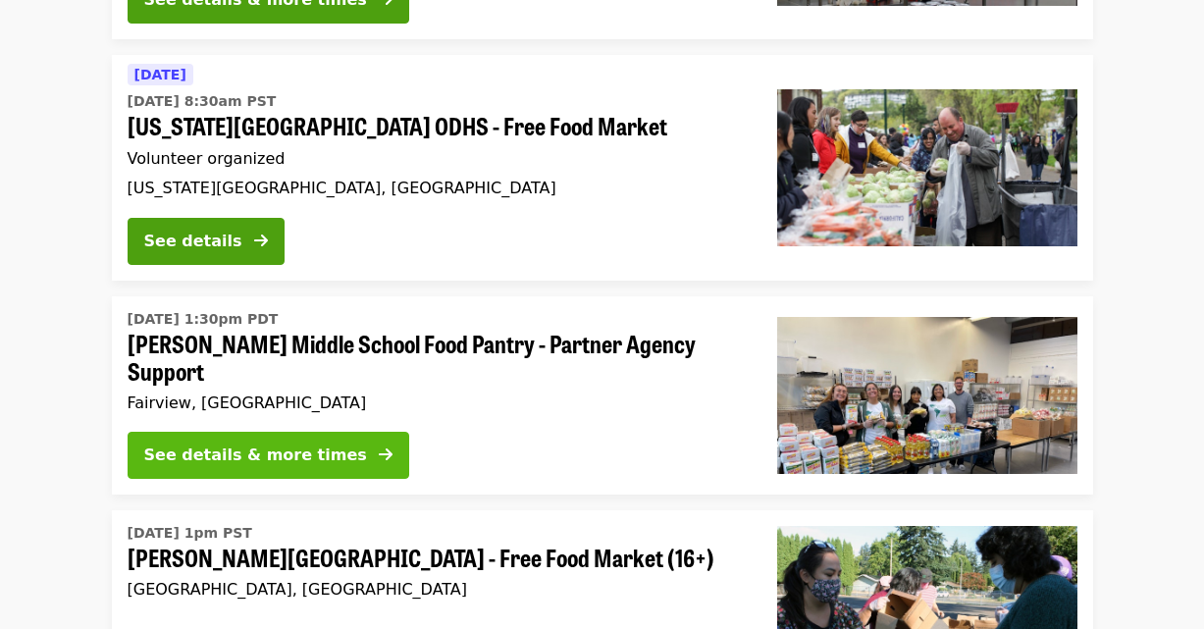
click at [205, 432] on button "See details & more times" at bounding box center [269, 455] width 282 height 47
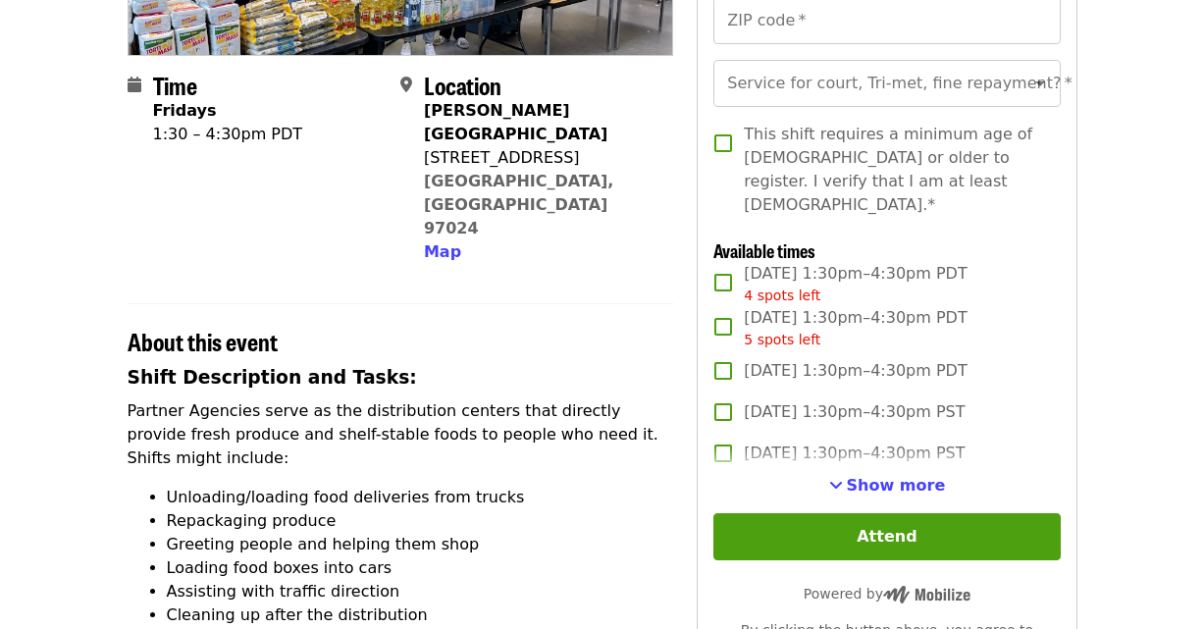
scroll to position [436, 0]
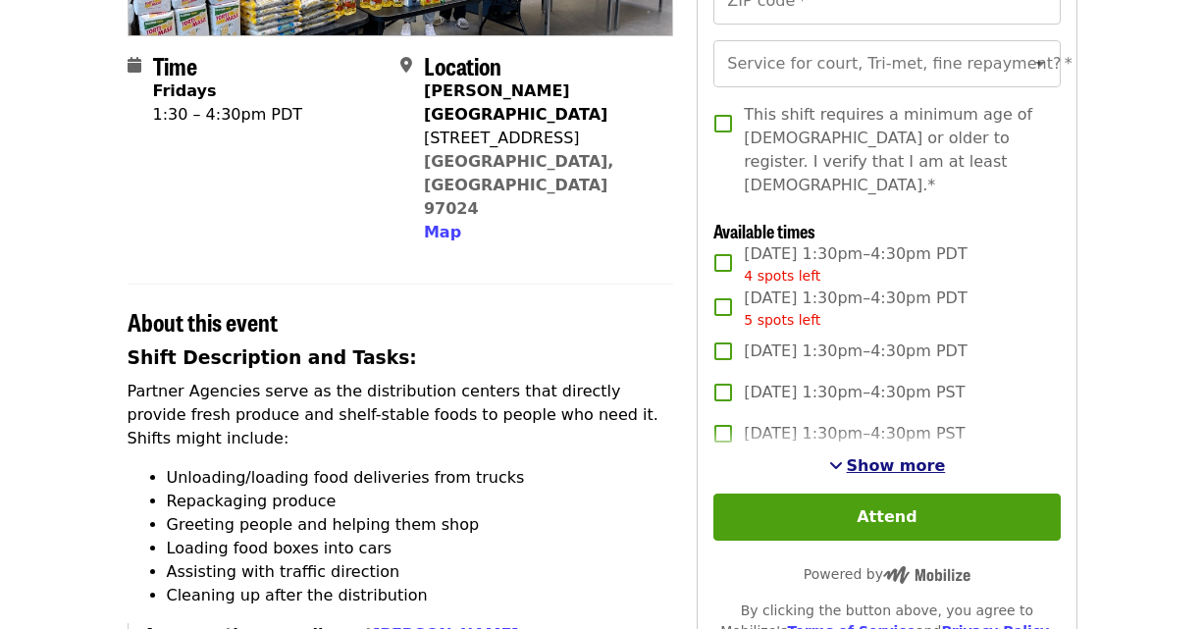
click at [892, 456] on span "Show more" at bounding box center [896, 465] width 99 height 19
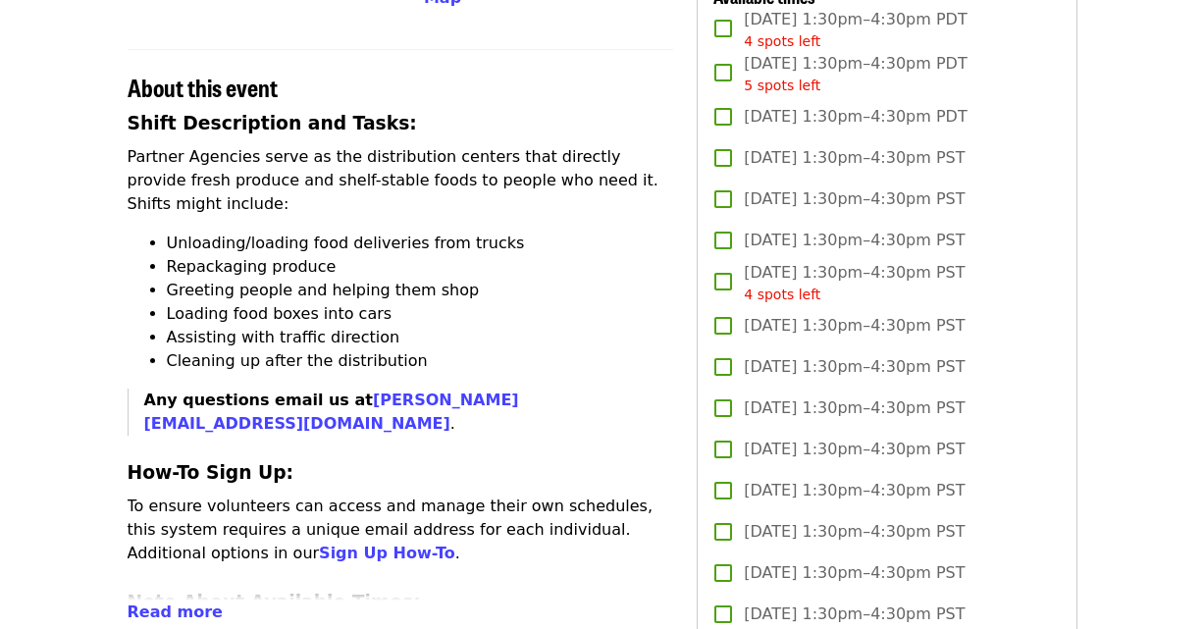
scroll to position [754, 0]
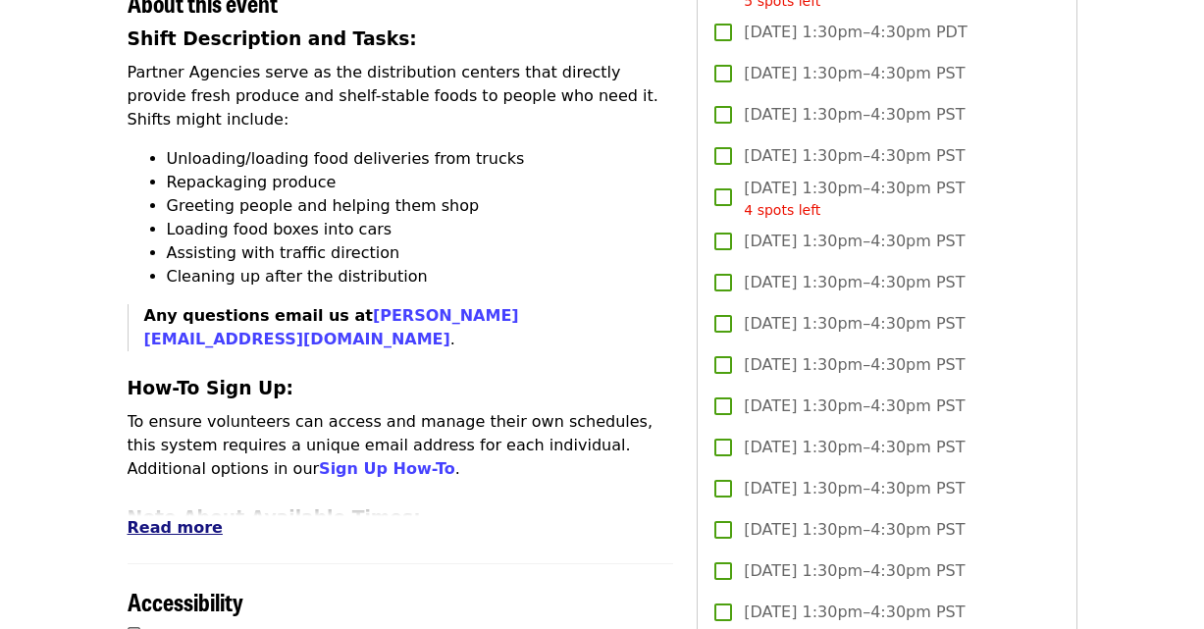
click at [183, 518] on span "Read more" at bounding box center [175, 527] width 95 height 19
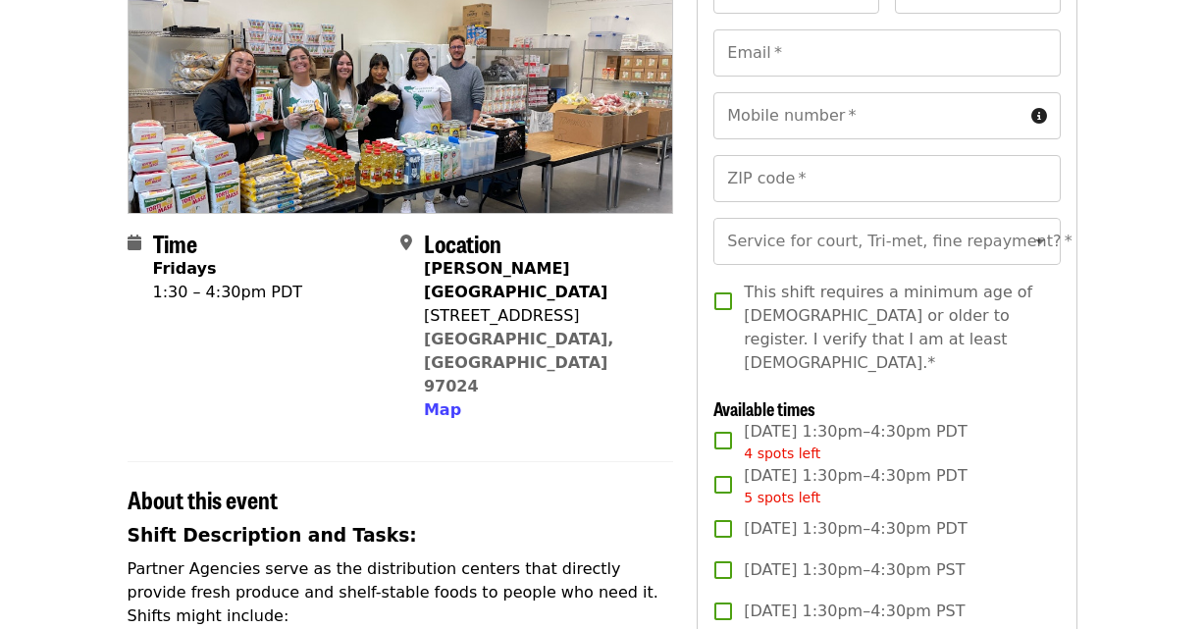
scroll to position [0, 0]
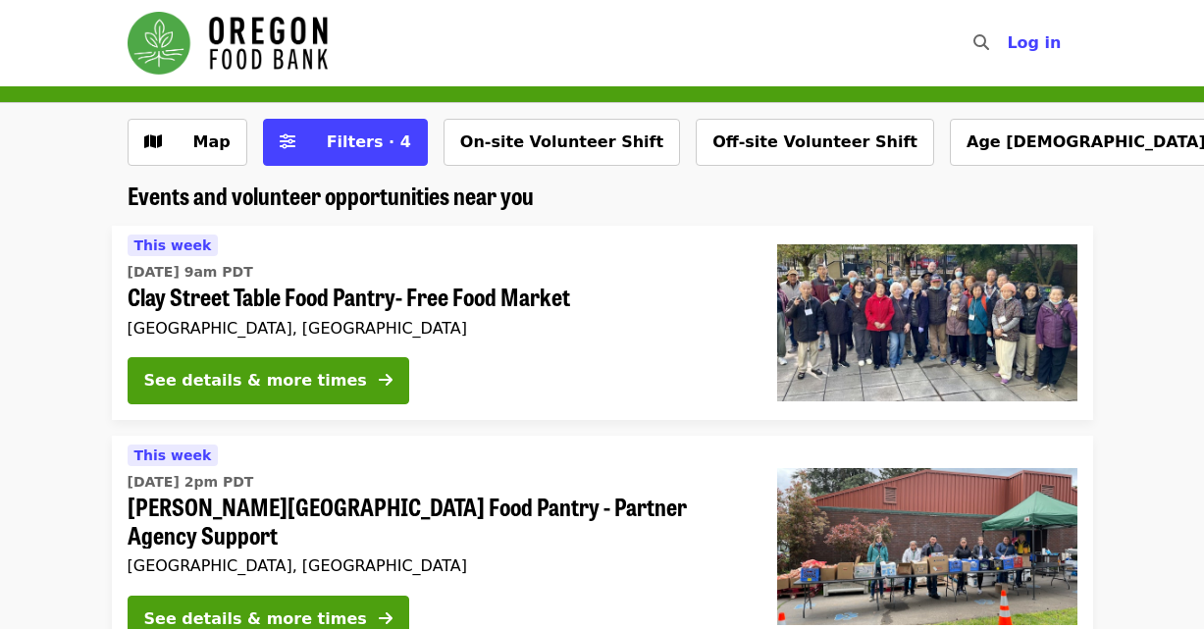
click at [160, 44] on img "Main navigation" at bounding box center [228, 43] width 200 height 63
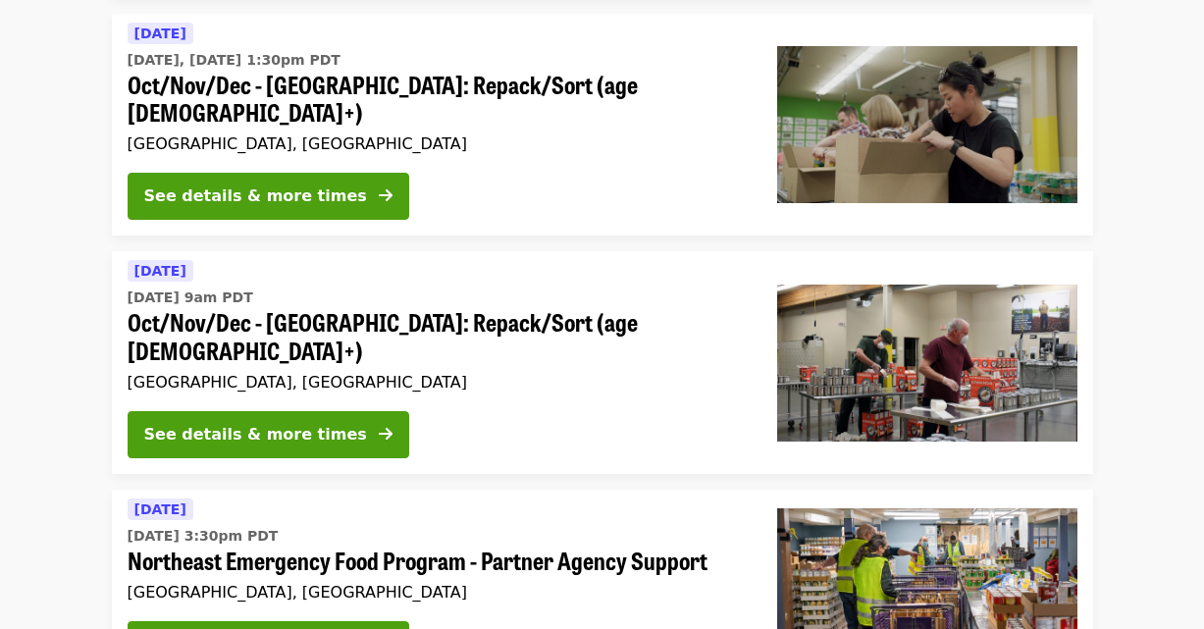
scroll to position [432, 0]
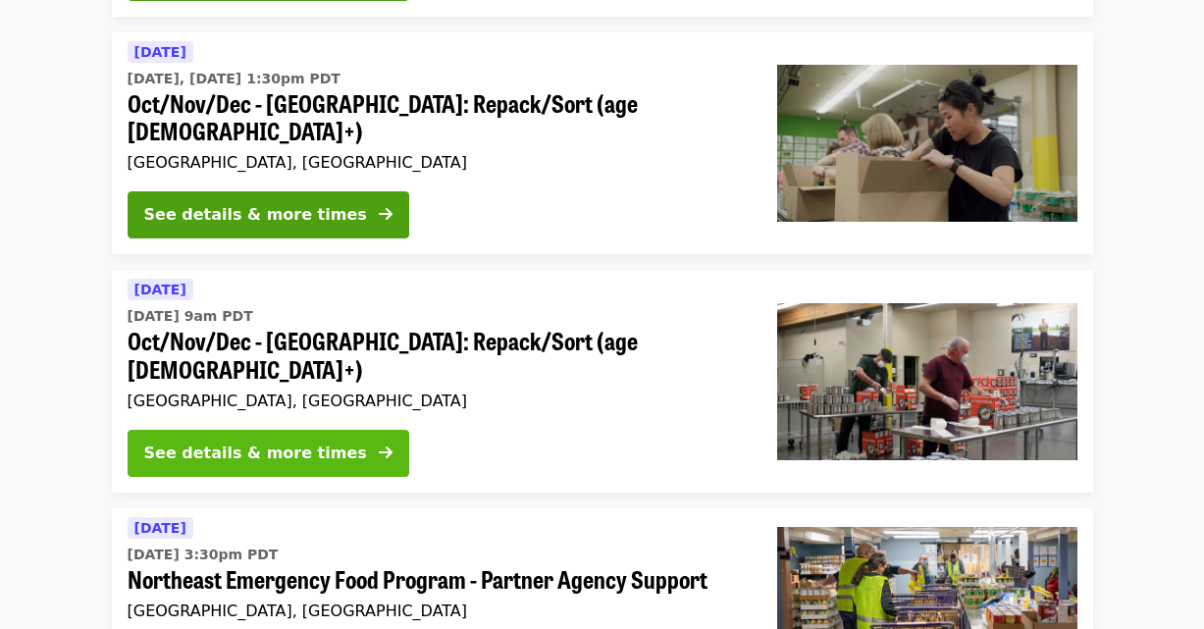
click at [328, 430] on button "See details & more times" at bounding box center [269, 453] width 282 height 47
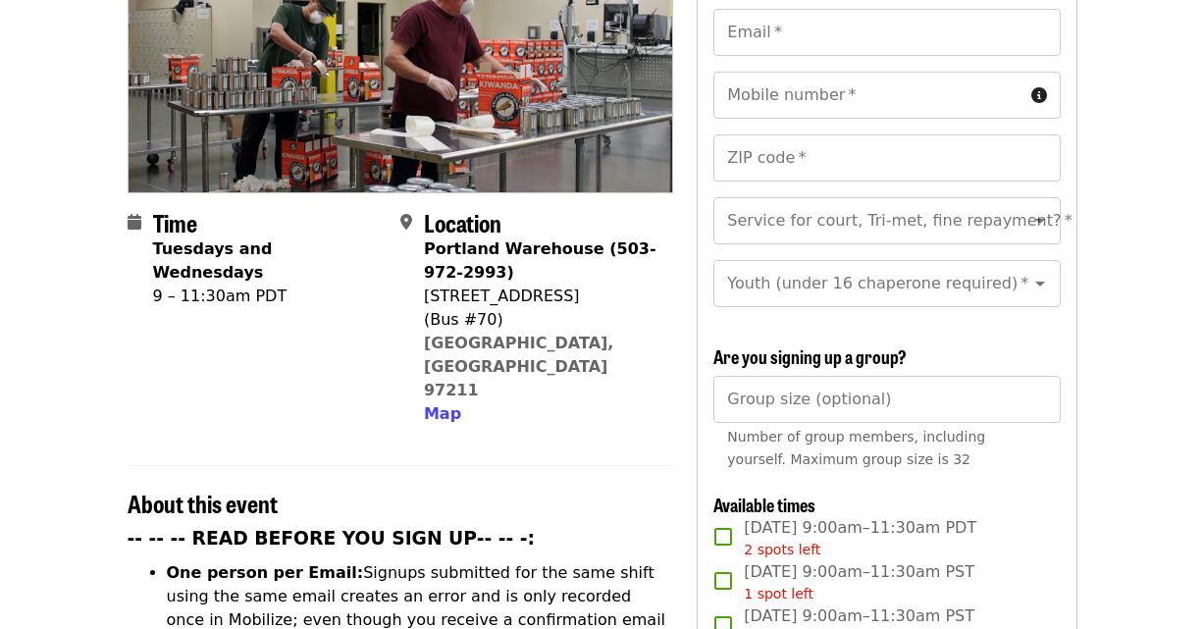
scroll to position [489, 0]
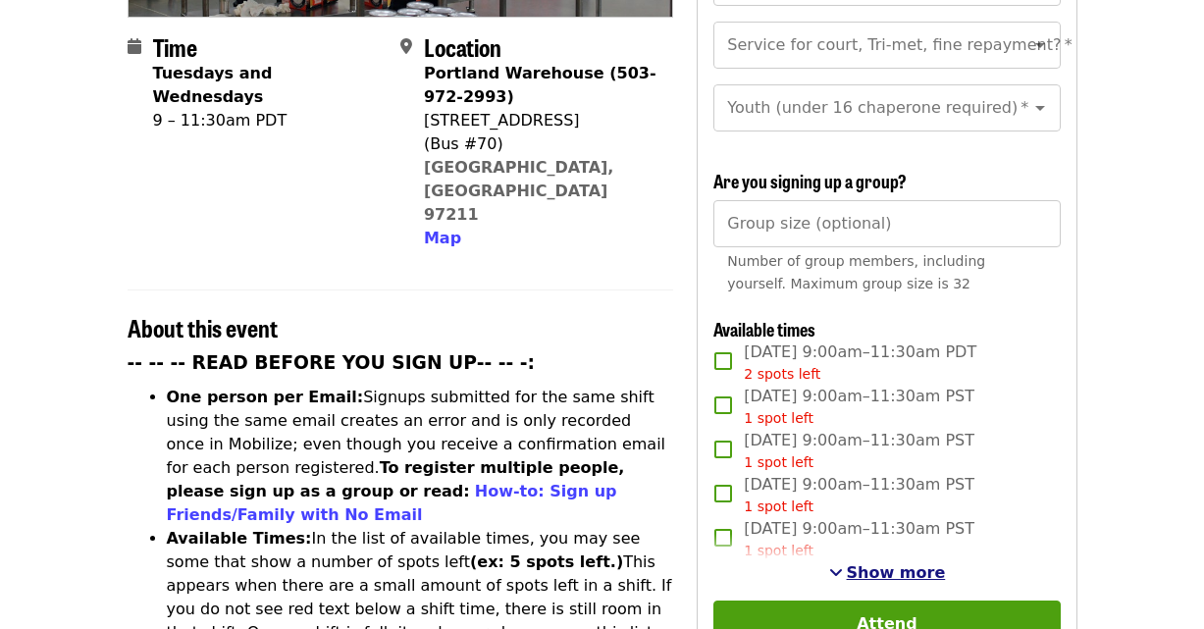
click at [894, 566] on span "Show more" at bounding box center [896, 572] width 99 height 19
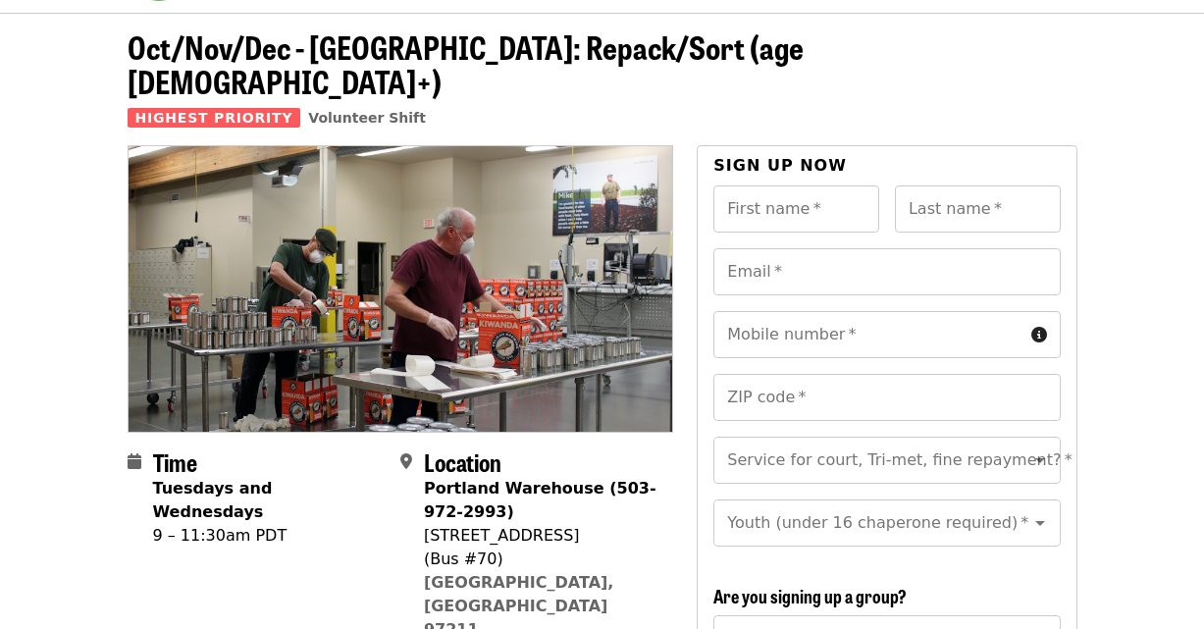
scroll to position [0, 0]
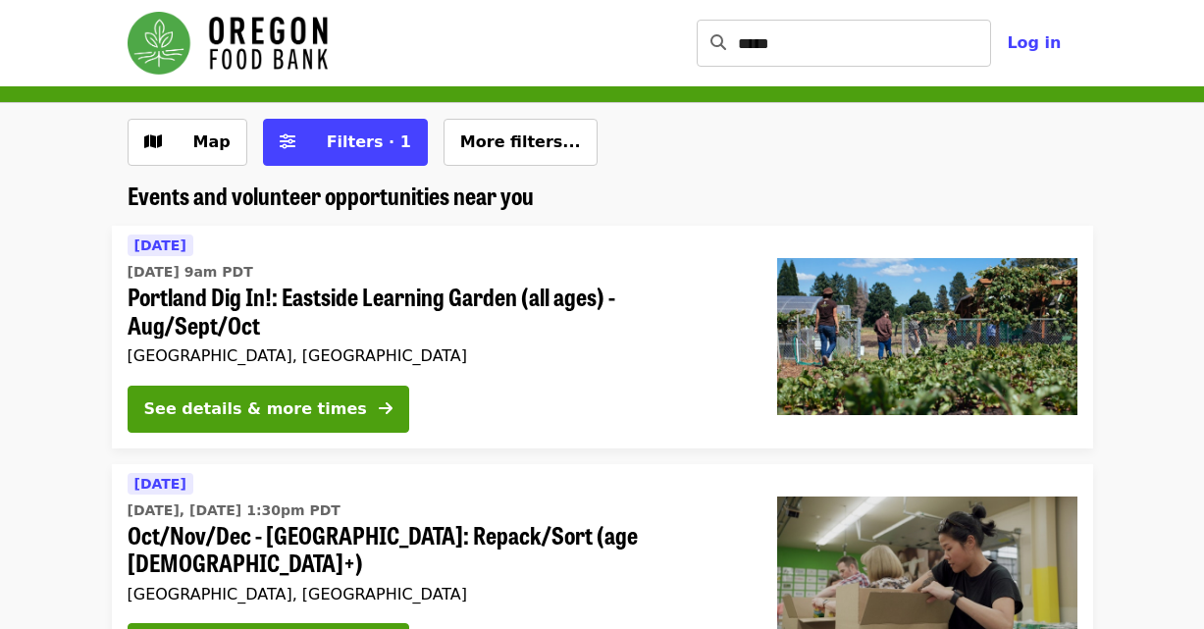
scroll to position [432, 0]
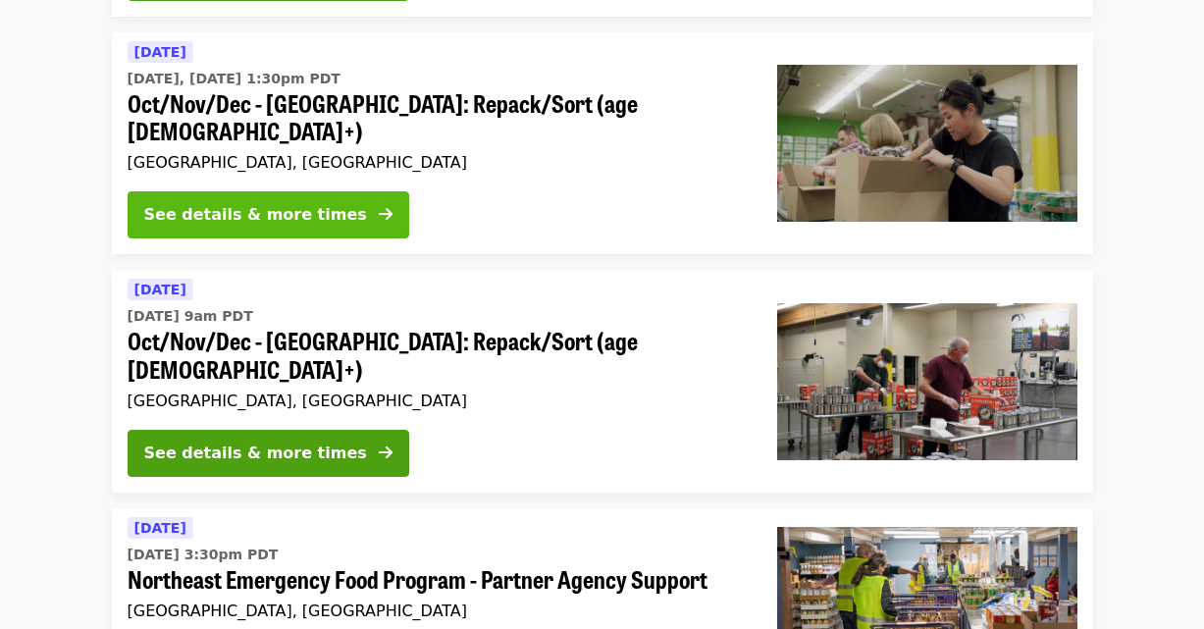
click at [306, 203] on div "See details & more times" at bounding box center [255, 215] width 223 height 24
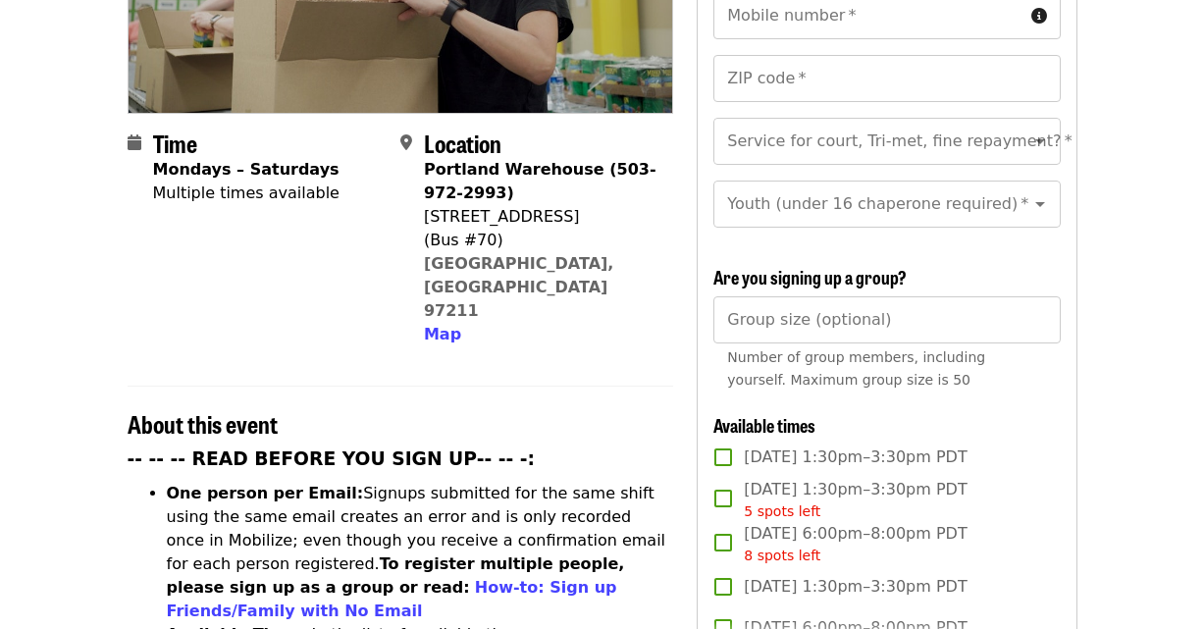
scroll to position [553, 0]
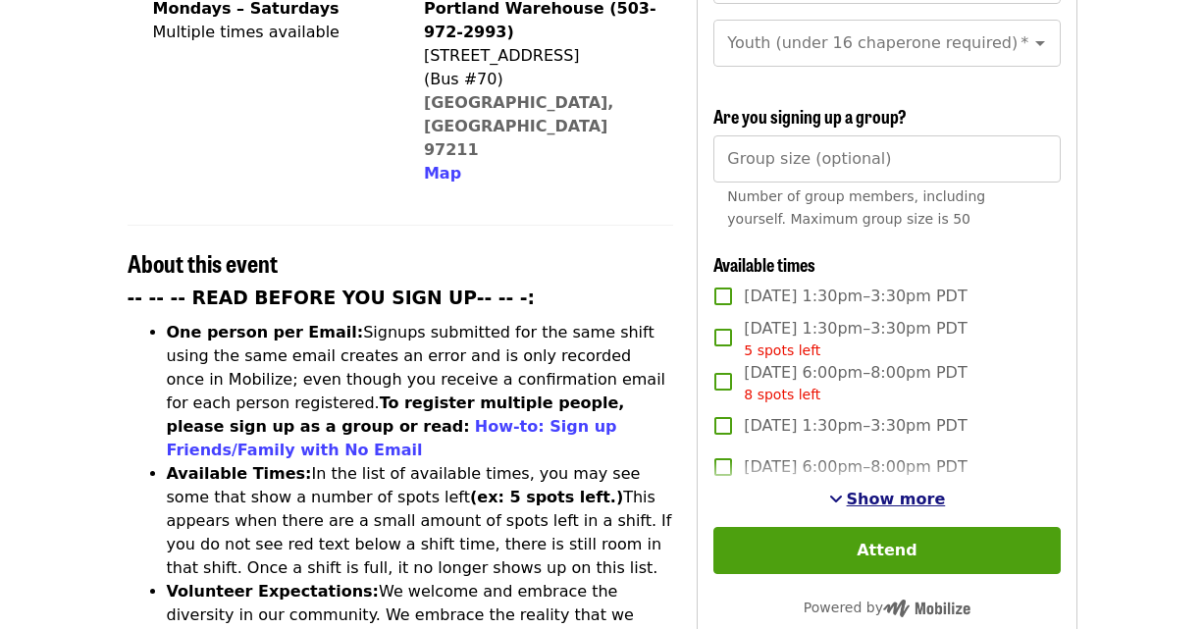
click at [867, 499] on span "Show more" at bounding box center [896, 499] width 99 height 19
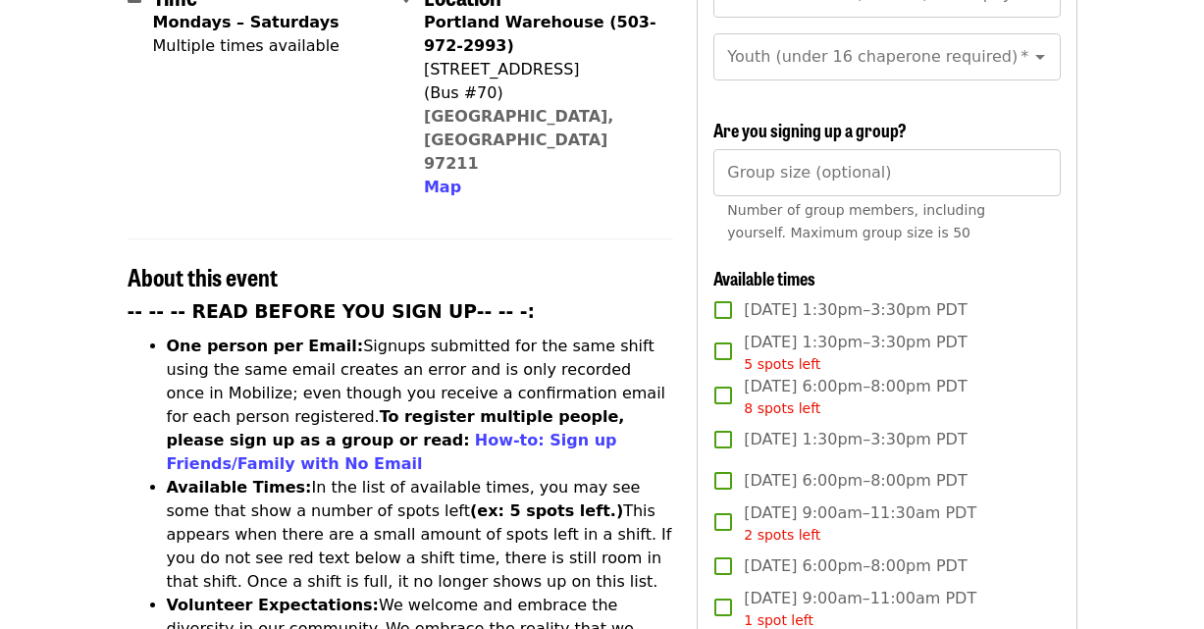
scroll to position [0, 0]
